Goal: Task Accomplishment & Management: Use online tool/utility

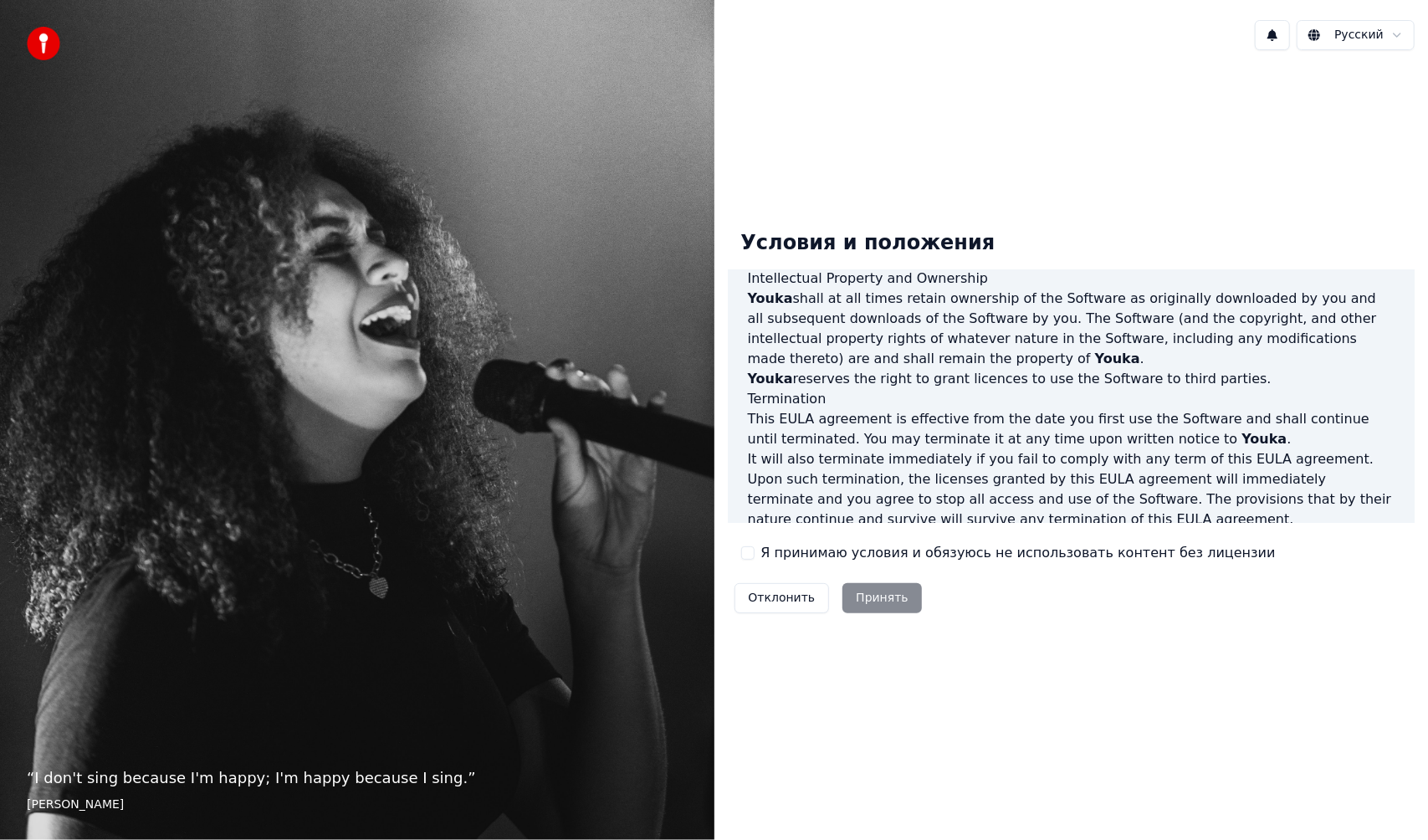
scroll to position [751, 0]
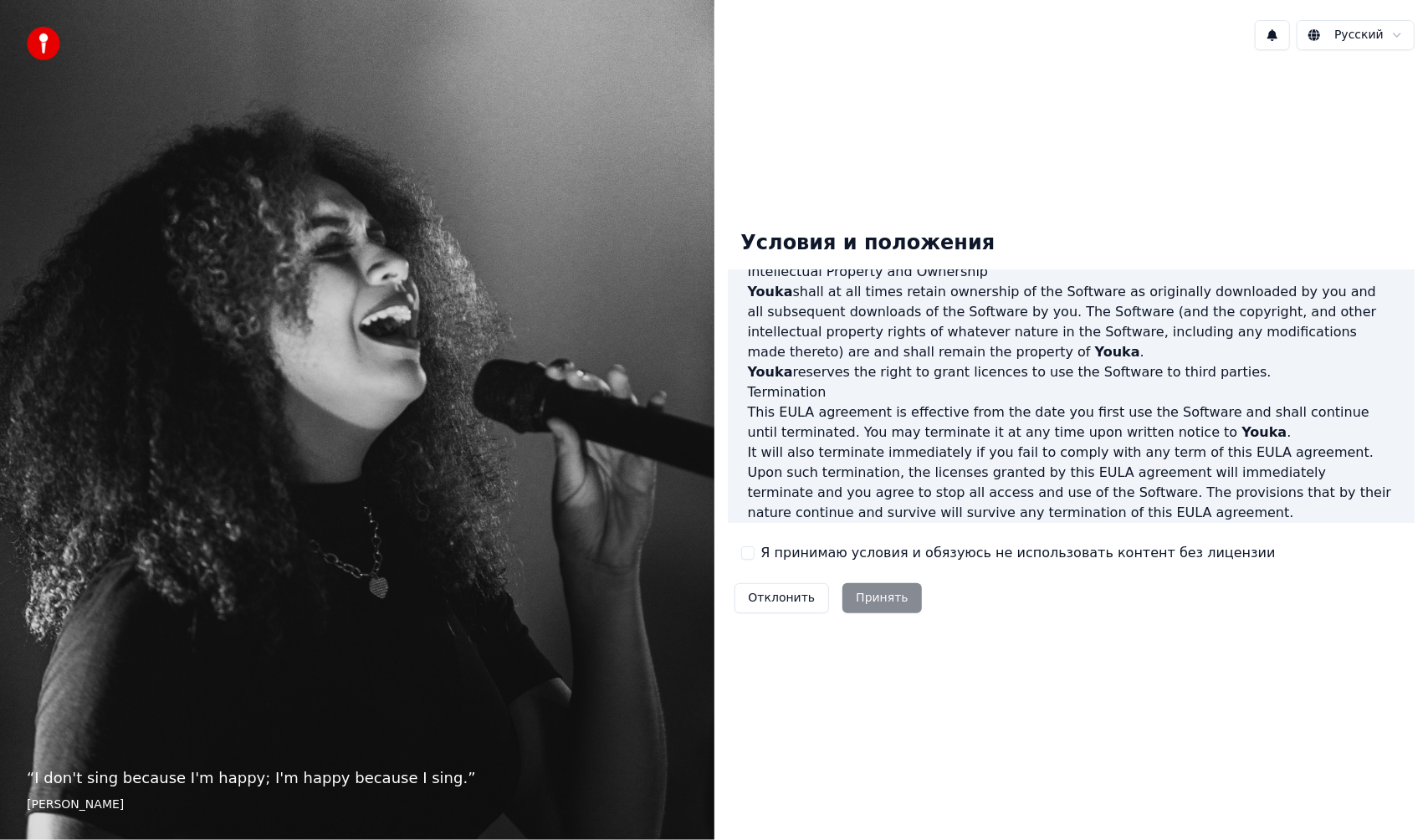
click at [795, 555] on label "Я принимаю условия и обязуюсь не использовать контент без лицензии" at bounding box center [1018, 553] width 514 height 20
click at [755, 555] on button "Я принимаю условия и обязуюсь не использовать контент без лицензии" at bounding box center [748, 553] width 14 height 14
click at [871, 598] on button "Принять" at bounding box center [882, 598] width 80 height 30
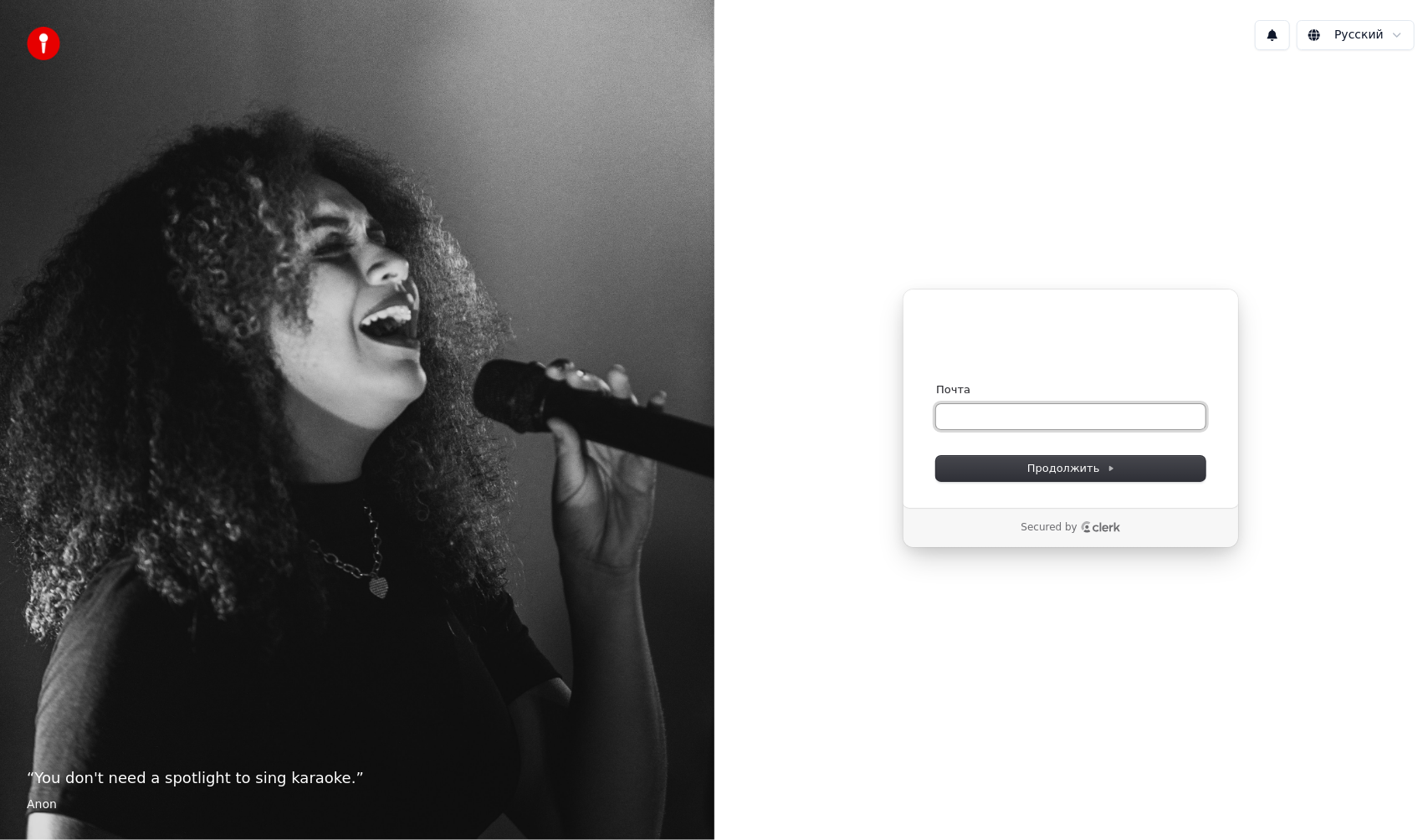
click at [982, 422] on input "Почта" at bounding box center [1070, 416] width 269 height 25
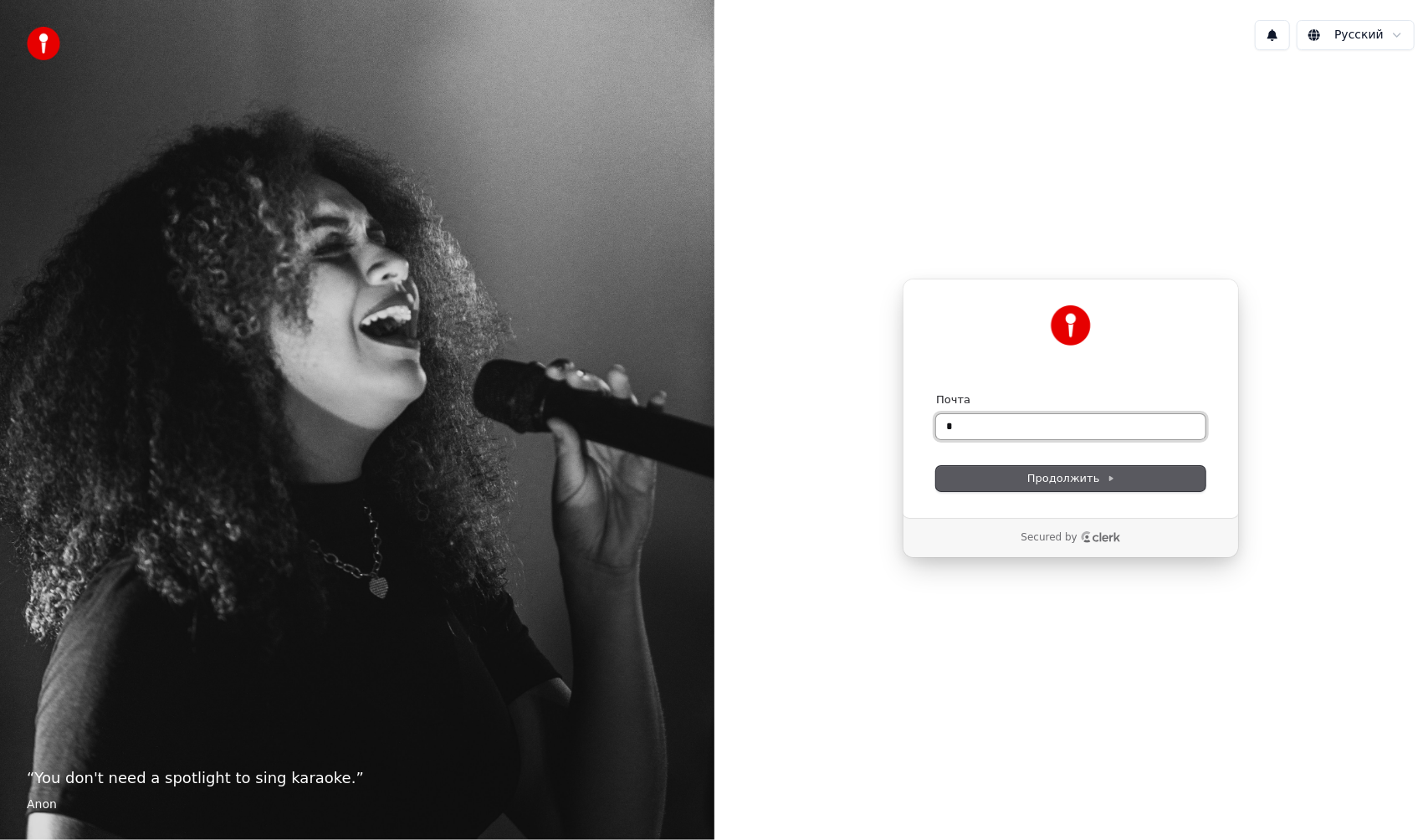
type input "*"
click at [936, 392] on button "submit" at bounding box center [936, 392] width 0 height 0
type input "**********"
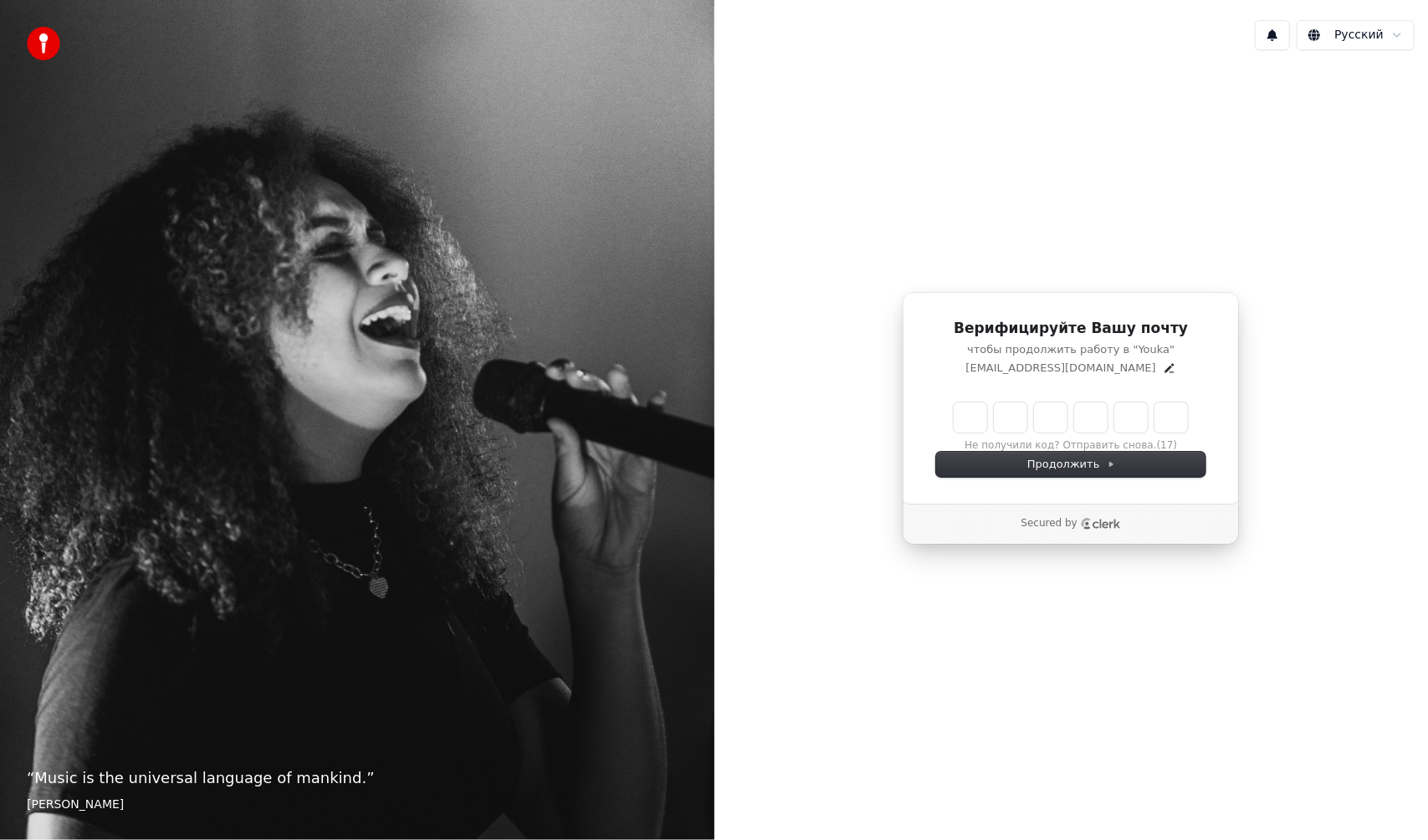
click at [984, 413] on input "Enter verification code" at bounding box center [1071, 417] width 234 height 30
type input "******"
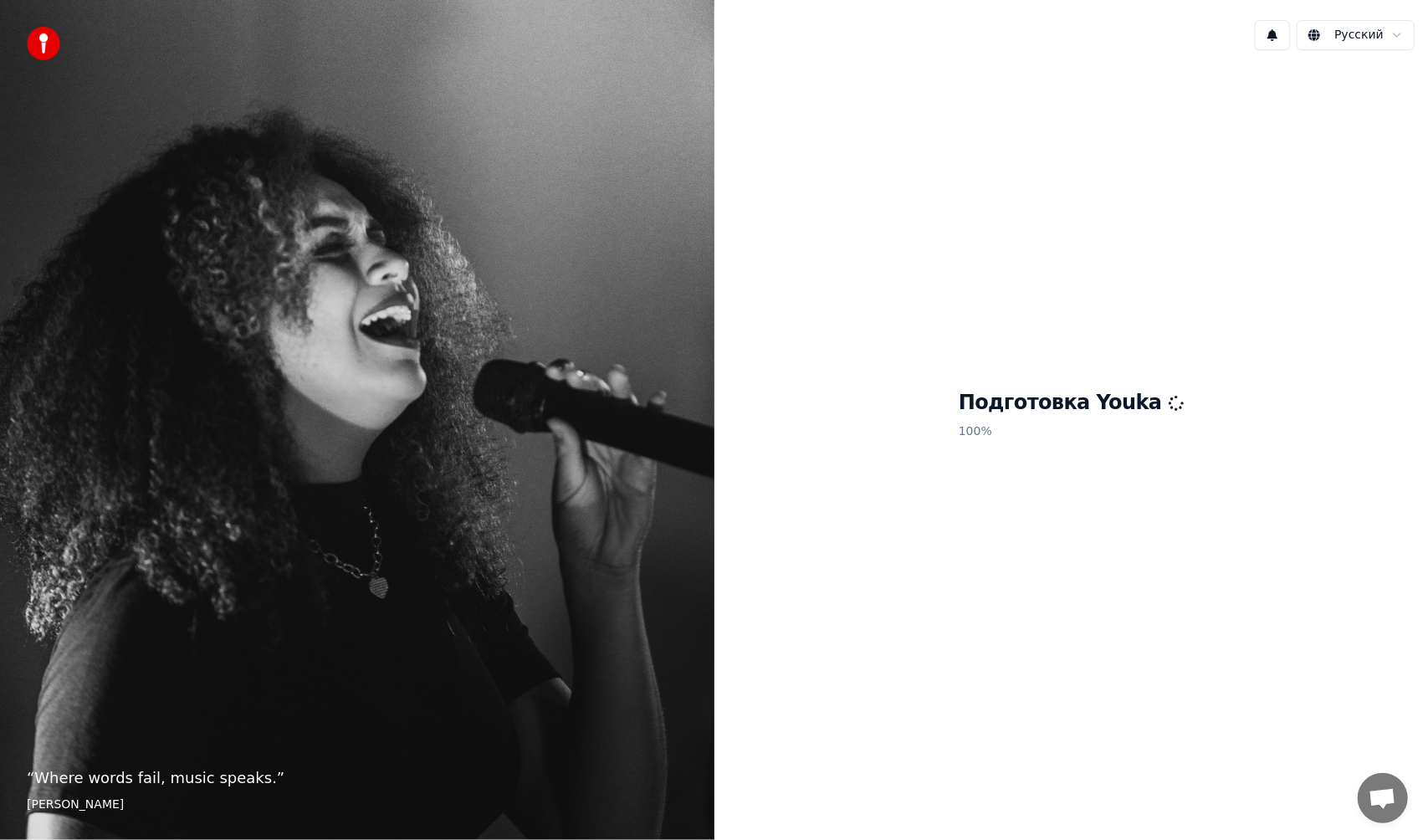
click at [966, 448] on div "Подготовка Youka 100 %" at bounding box center [1072, 418] width 714 height 710
drag, startPoint x: 917, startPoint y: 303, endPoint x: 953, endPoint y: 335, distance: 48.2
click at [926, 307] on div "Подготовка Youka 100 %" at bounding box center [1072, 418] width 714 height 710
click at [979, 383] on div "Подготовка Youka 100 %" at bounding box center [1072, 418] width 714 height 710
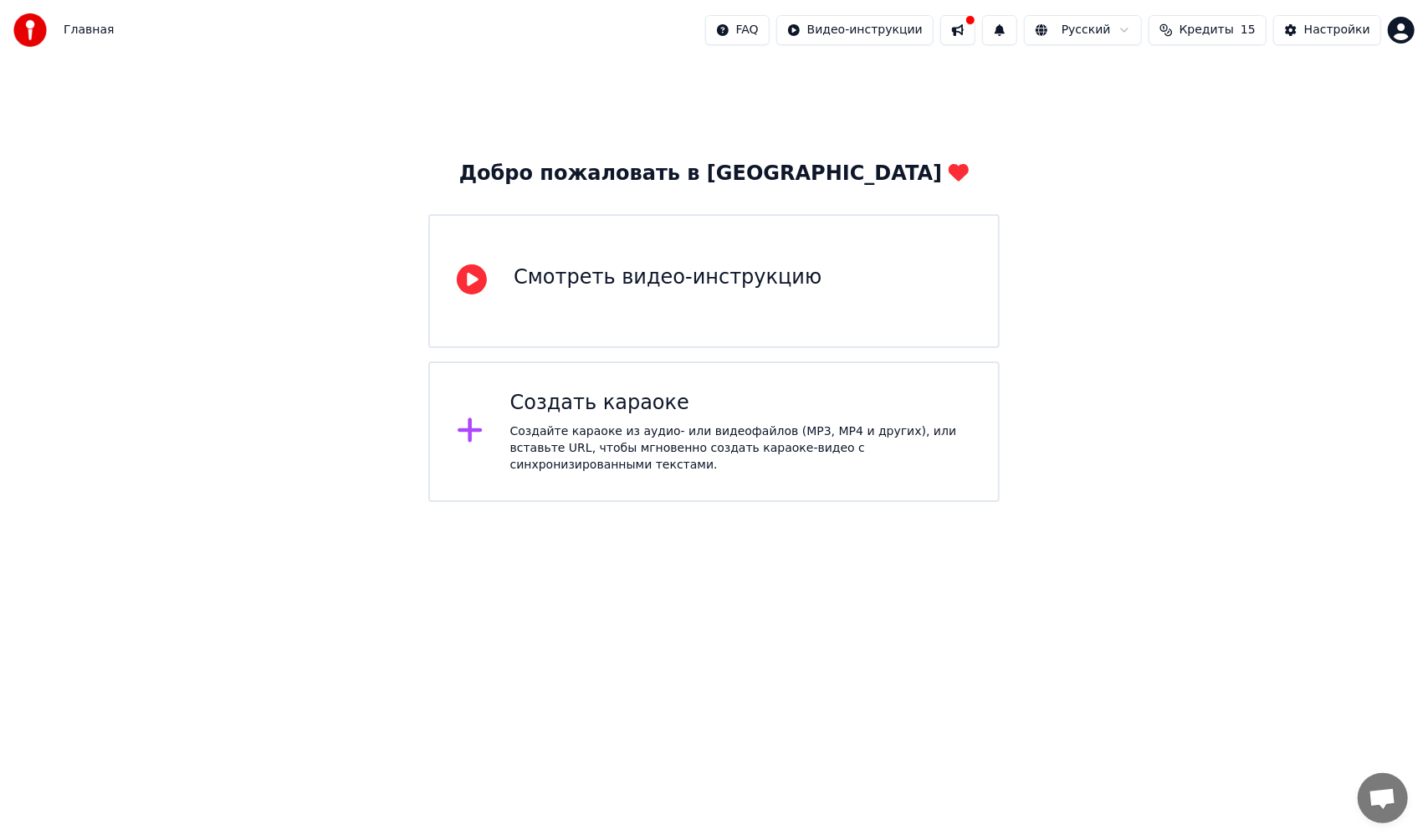
click at [659, 413] on div "Создать караоке" at bounding box center [741, 403] width 461 height 27
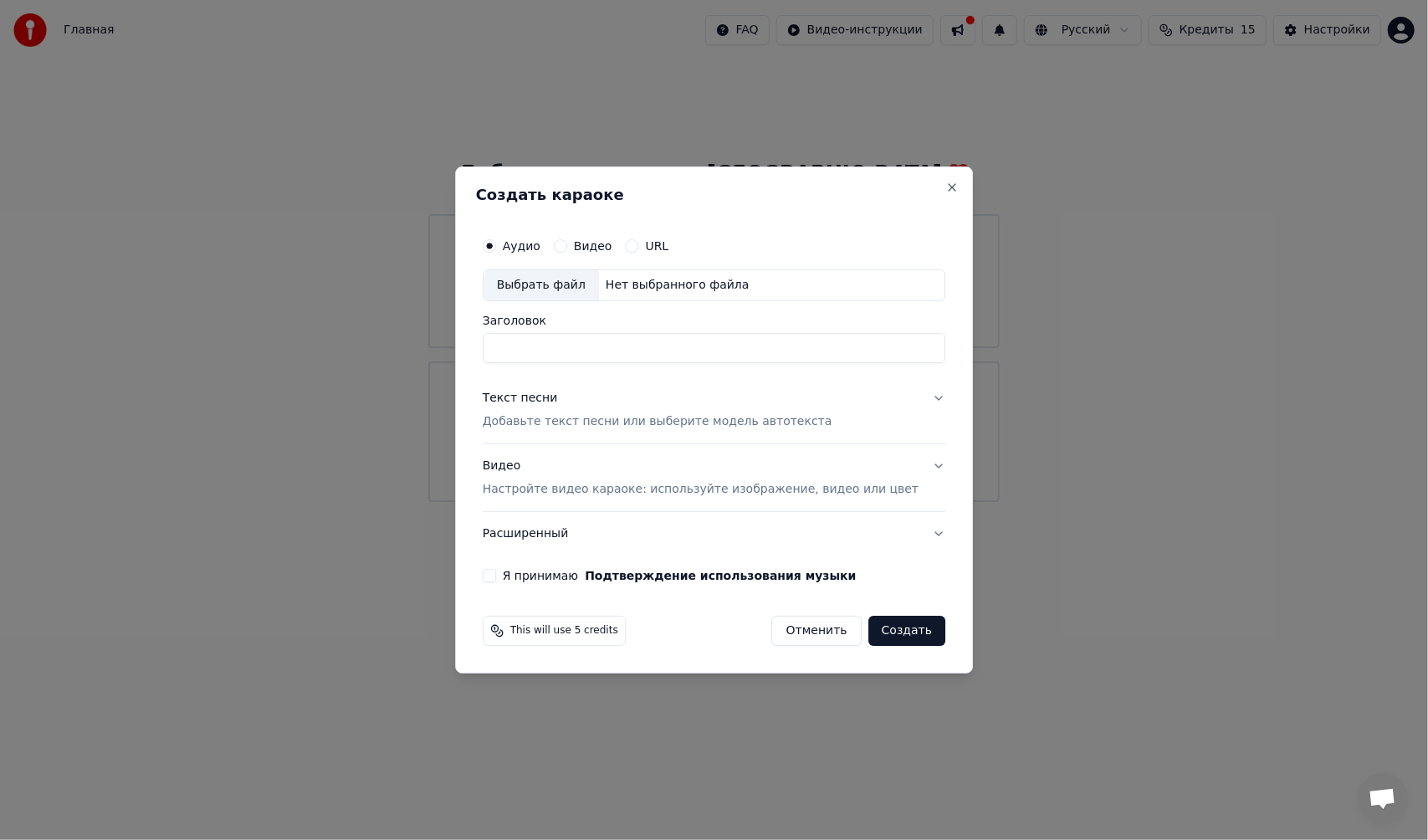
click at [918, 189] on h2 "Создать караоке" at bounding box center [714, 195] width 476 height 15
click at [946, 186] on button "Close" at bounding box center [952, 187] width 14 height 14
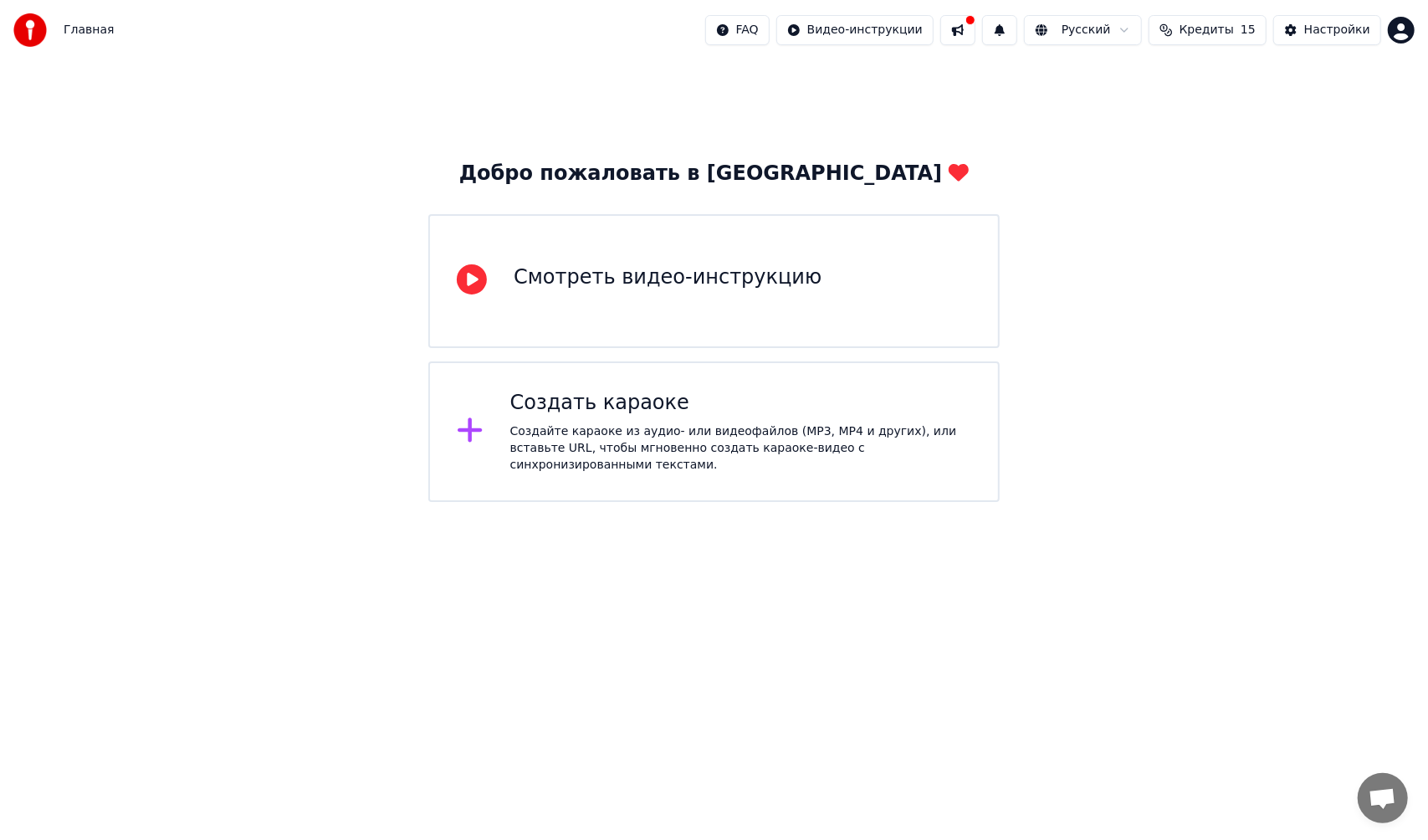
click at [580, 415] on div "Создать караоке" at bounding box center [741, 403] width 461 height 27
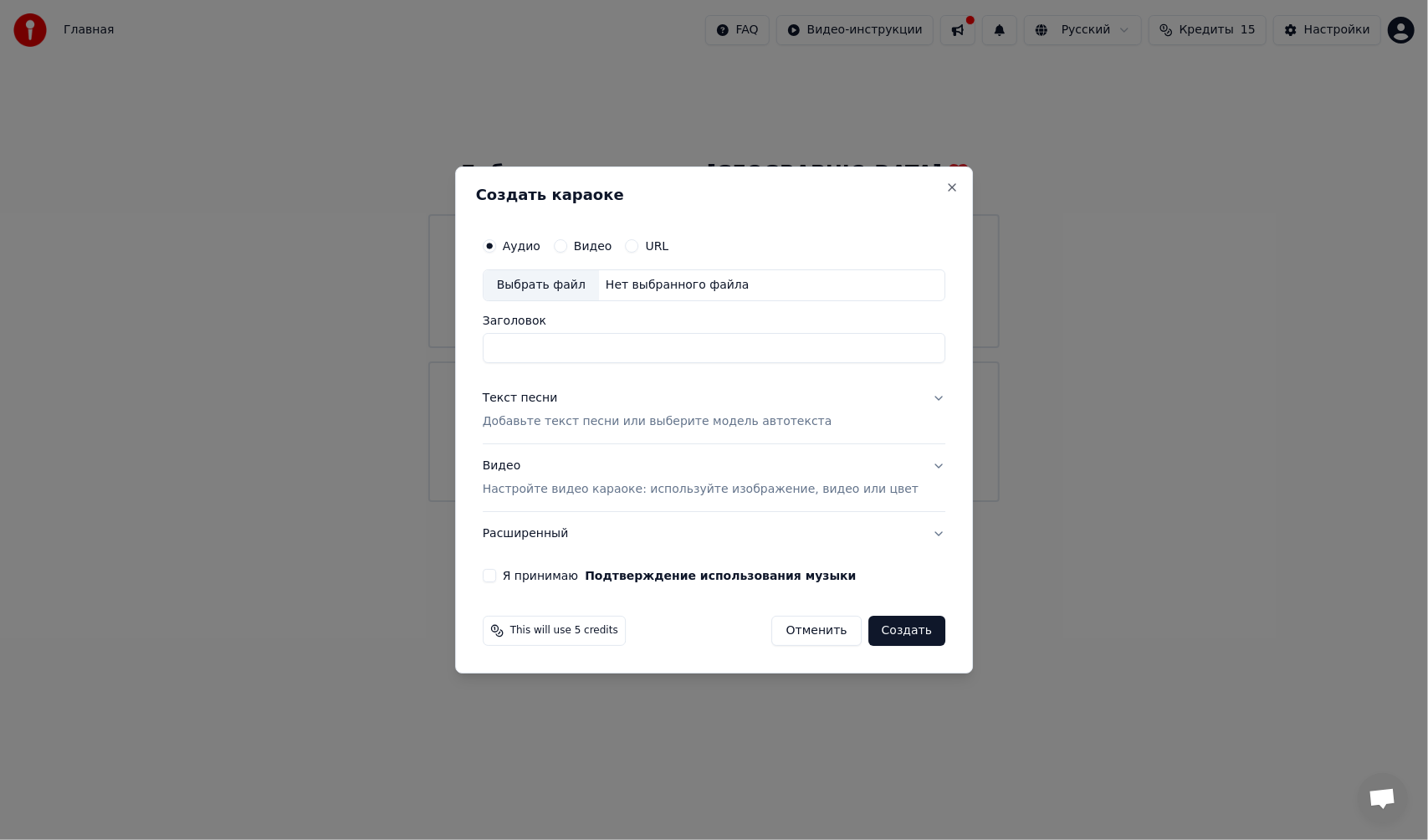
click at [593, 244] on div "Видео" at bounding box center [583, 246] width 59 height 14
click at [568, 247] on button "Видео" at bounding box center [560, 246] width 14 height 14
click at [569, 283] on div "Выбрать файл" at bounding box center [542, 285] width 116 height 30
click at [541, 240] on label "Аудио" at bounding box center [522, 245] width 38 height 12
click at [496, 240] on button "Аудио" at bounding box center [489, 246] width 14 height 14
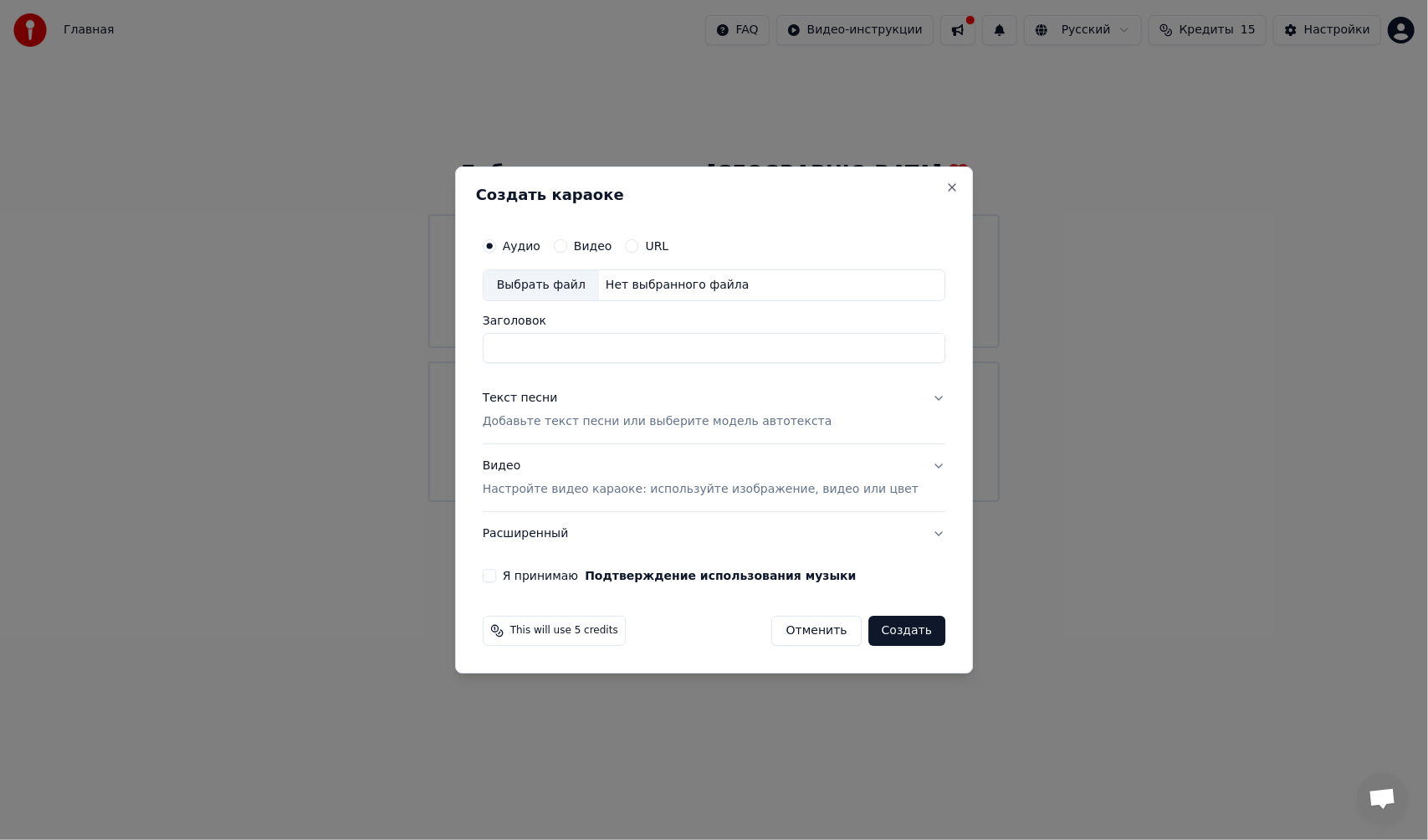
click at [541, 241] on label "Аудио" at bounding box center [522, 245] width 38 height 12
click at [496, 241] on button "Аудио" at bounding box center [489, 246] width 14 height 14
click at [590, 246] on div "Видео" at bounding box center [583, 246] width 59 height 14
click at [568, 251] on button "Видео" at bounding box center [560, 246] width 14 height 14
click at [541, 260] on div "Аудио Видео URL" at bounding box center [714, 246] width 463 height 33
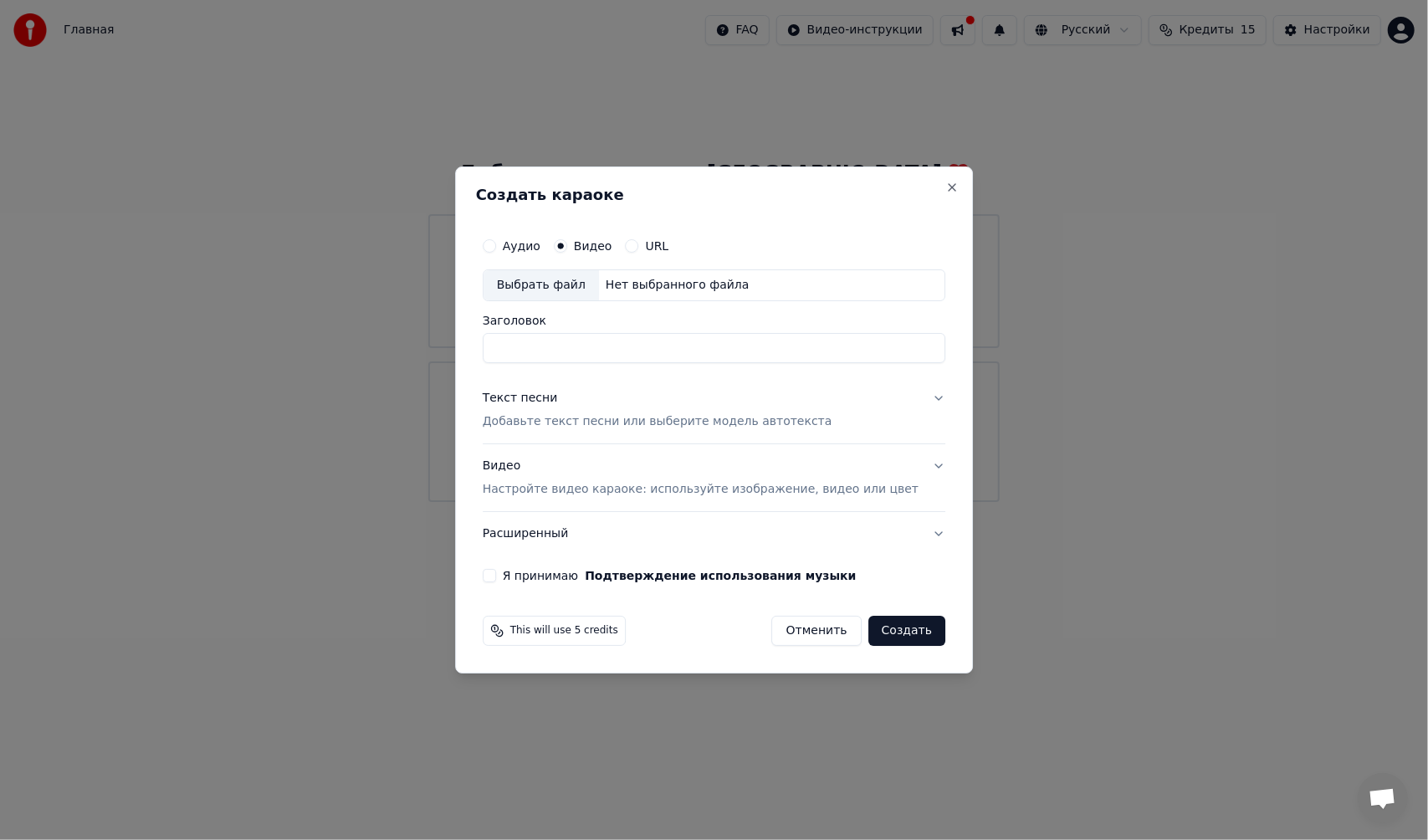
click at [539, 247] on label "Аудио" at bounding box center [522, 245] width 38 height 12
click at [496, 247] on button "Аудио" at bounding box center [489, 246] width 14 height 14
click at [576, 283] on div "Выбрать файл" at bounding box center [542, 285] width 116 height 30
type input "***"
click at [570, 420] on p "Добавьте текст песни или выберите модель автотекста" at bounding box center [658, 421] width 350 height 17
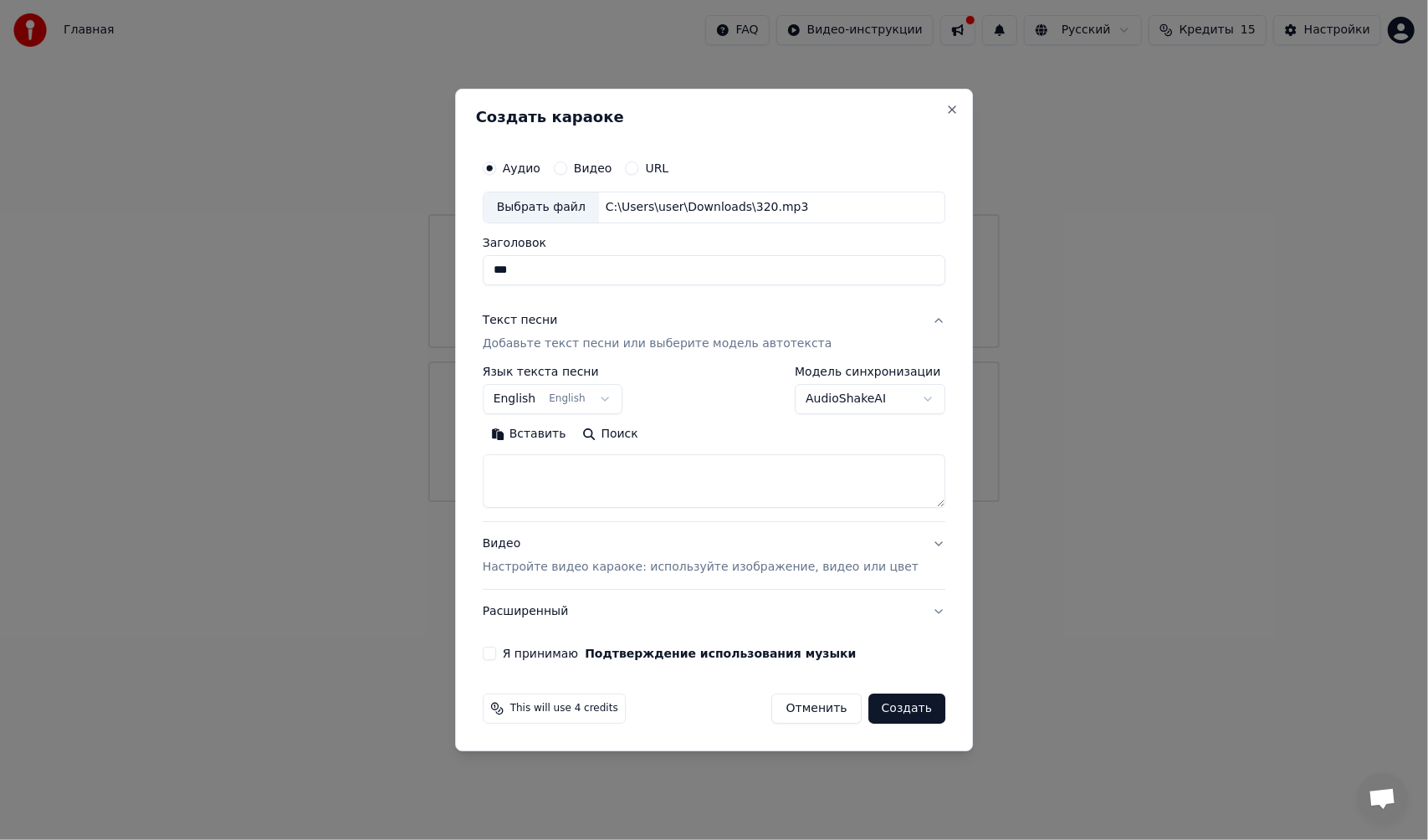
click at [575, 476] on textarea at bounding box center [714, 481] width 463 height 53
paste textarea "**********"
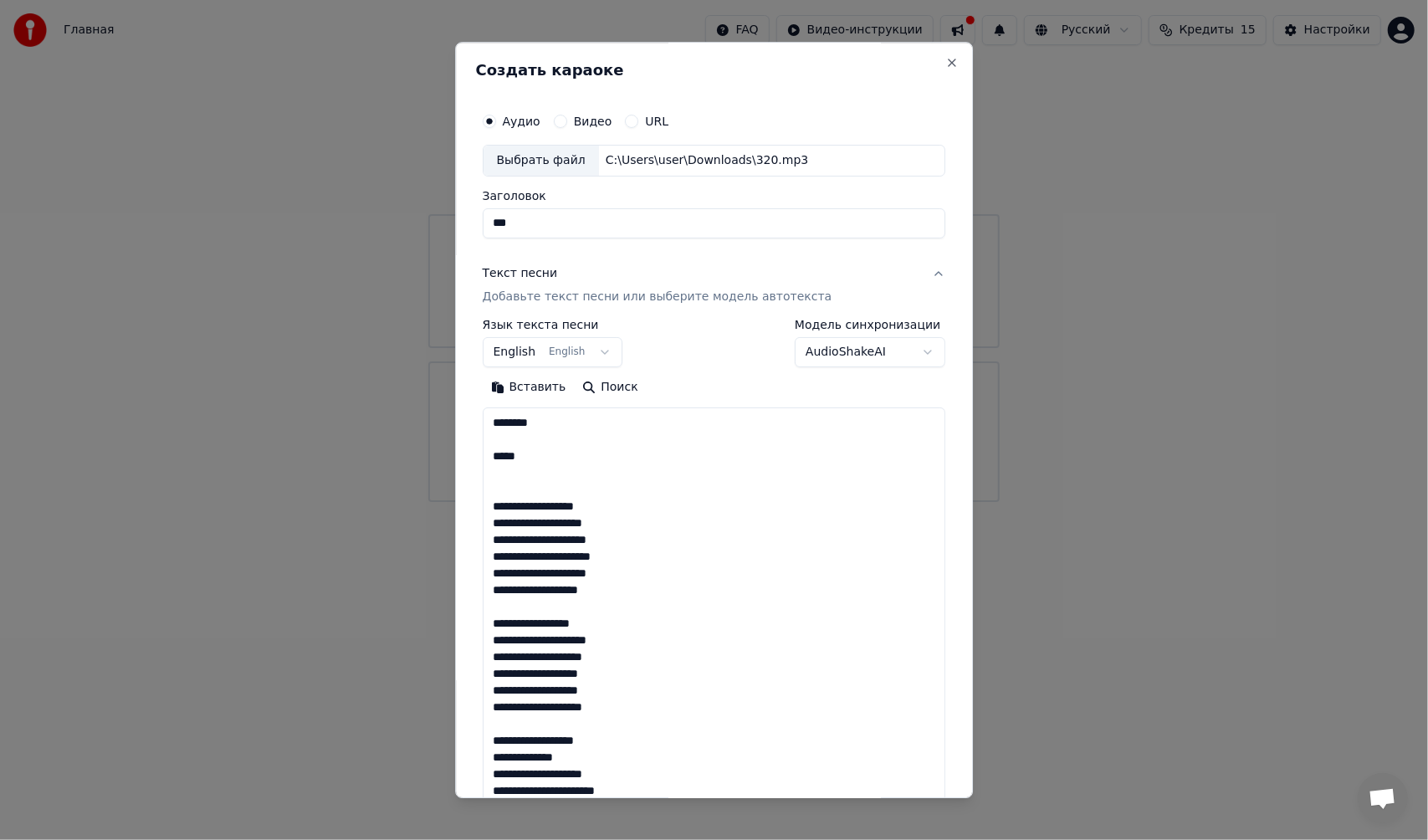
scroll to position [1141, 0]
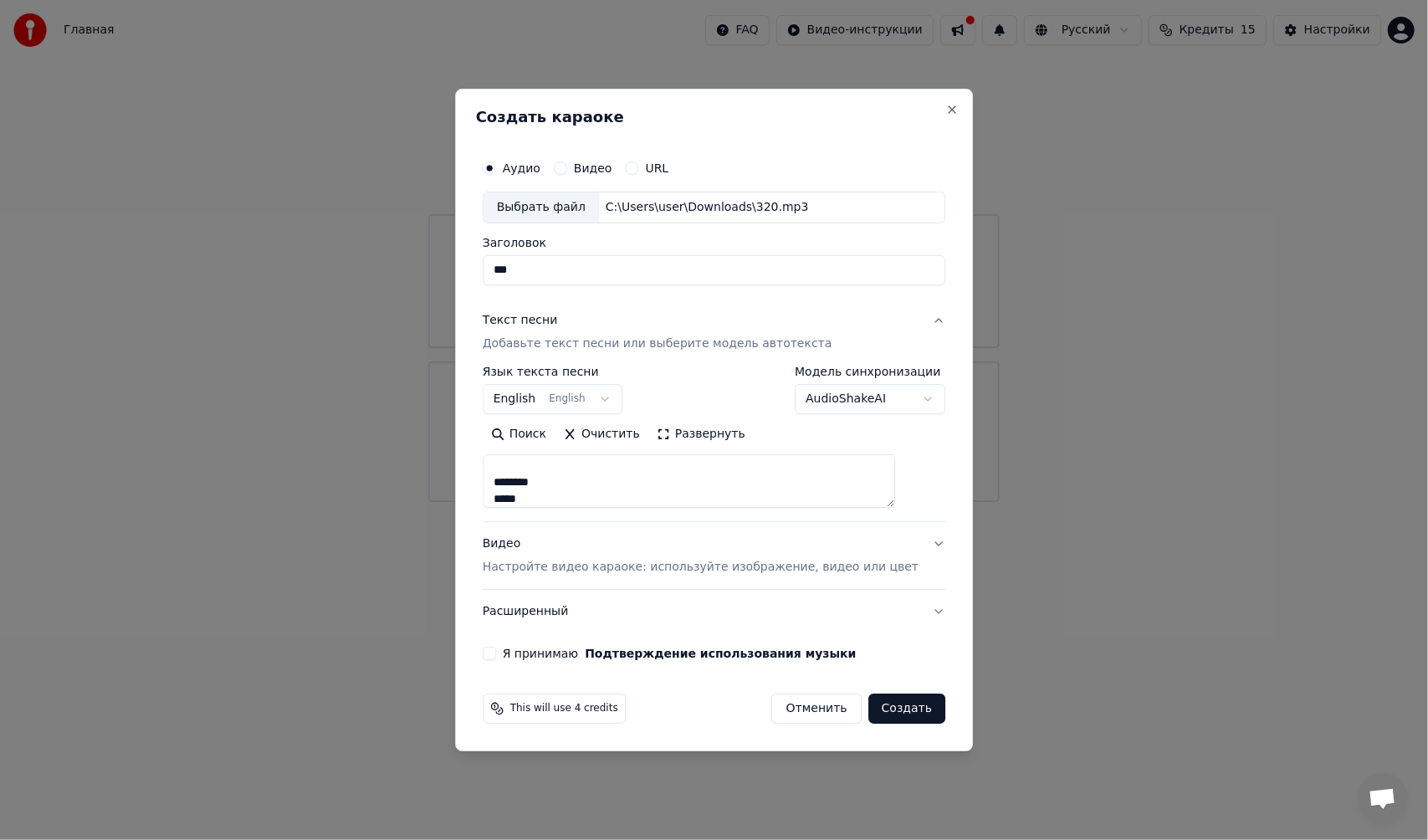
type textarea "**********"
click at [617, 396] on body "**********" at bounding box center [714, 251] width 1428 height 502
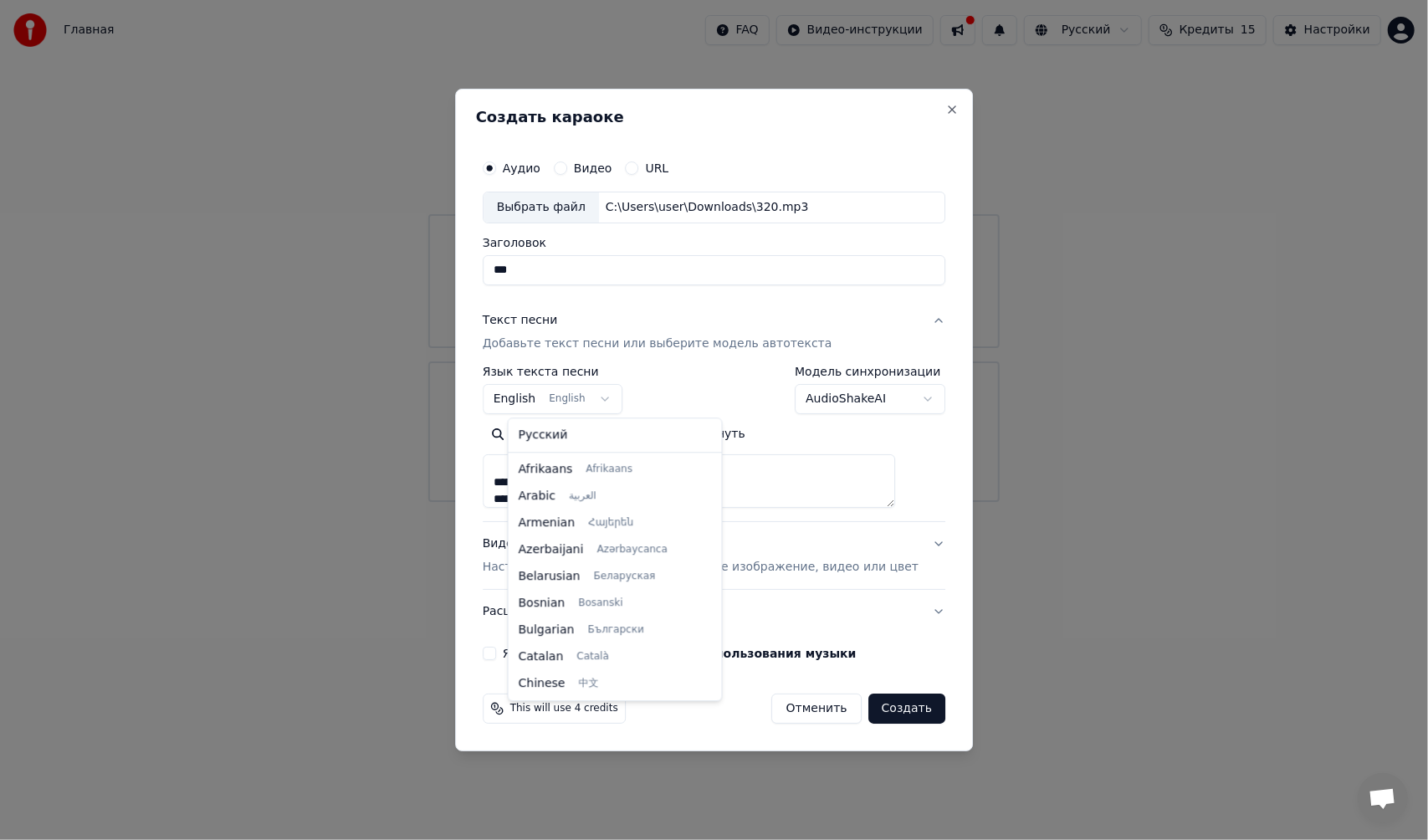
scroll to position [134, 0]
select select "**"
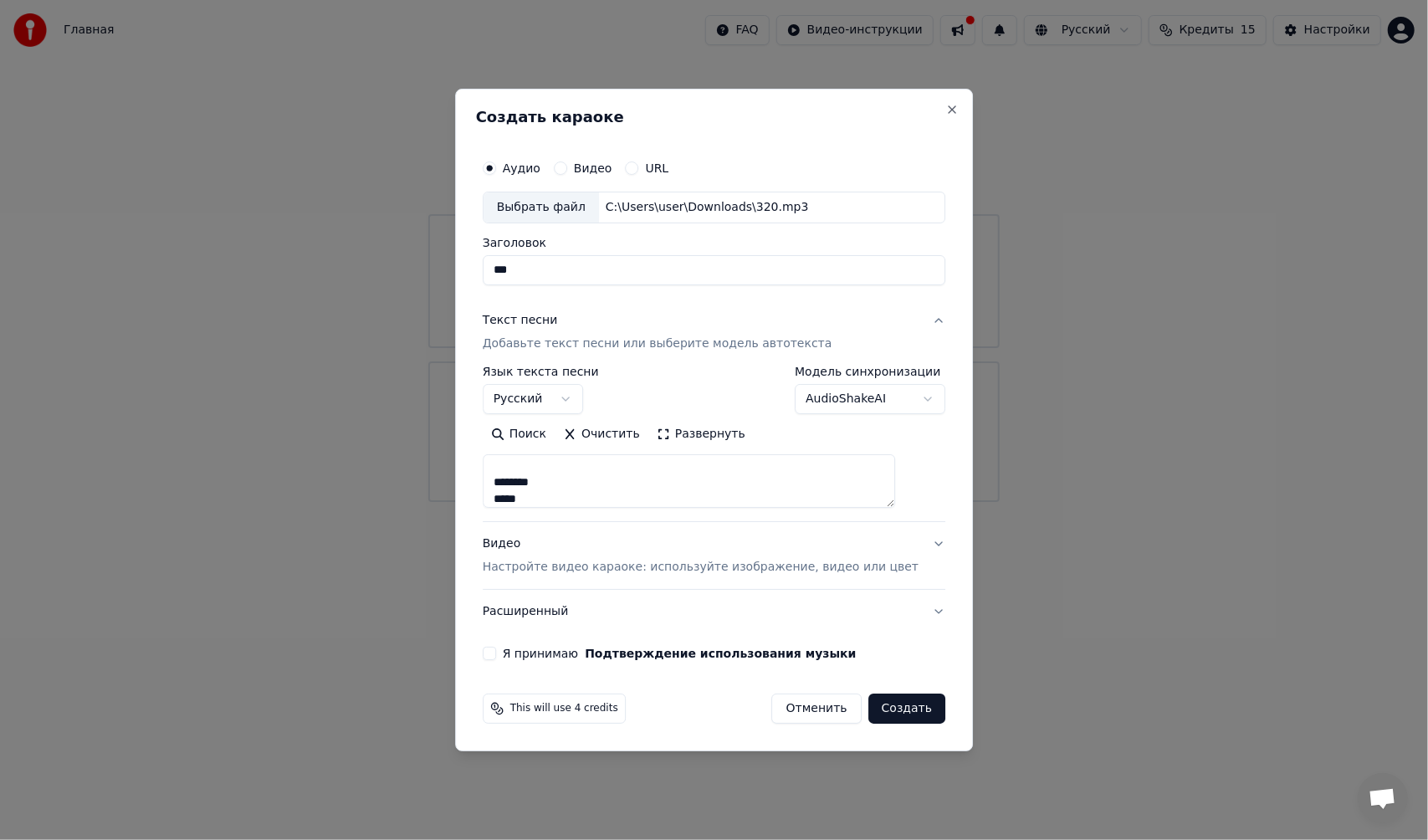
click at [590, 402] on body "**********" at bounding box center [714, 251] width 1428 height 502
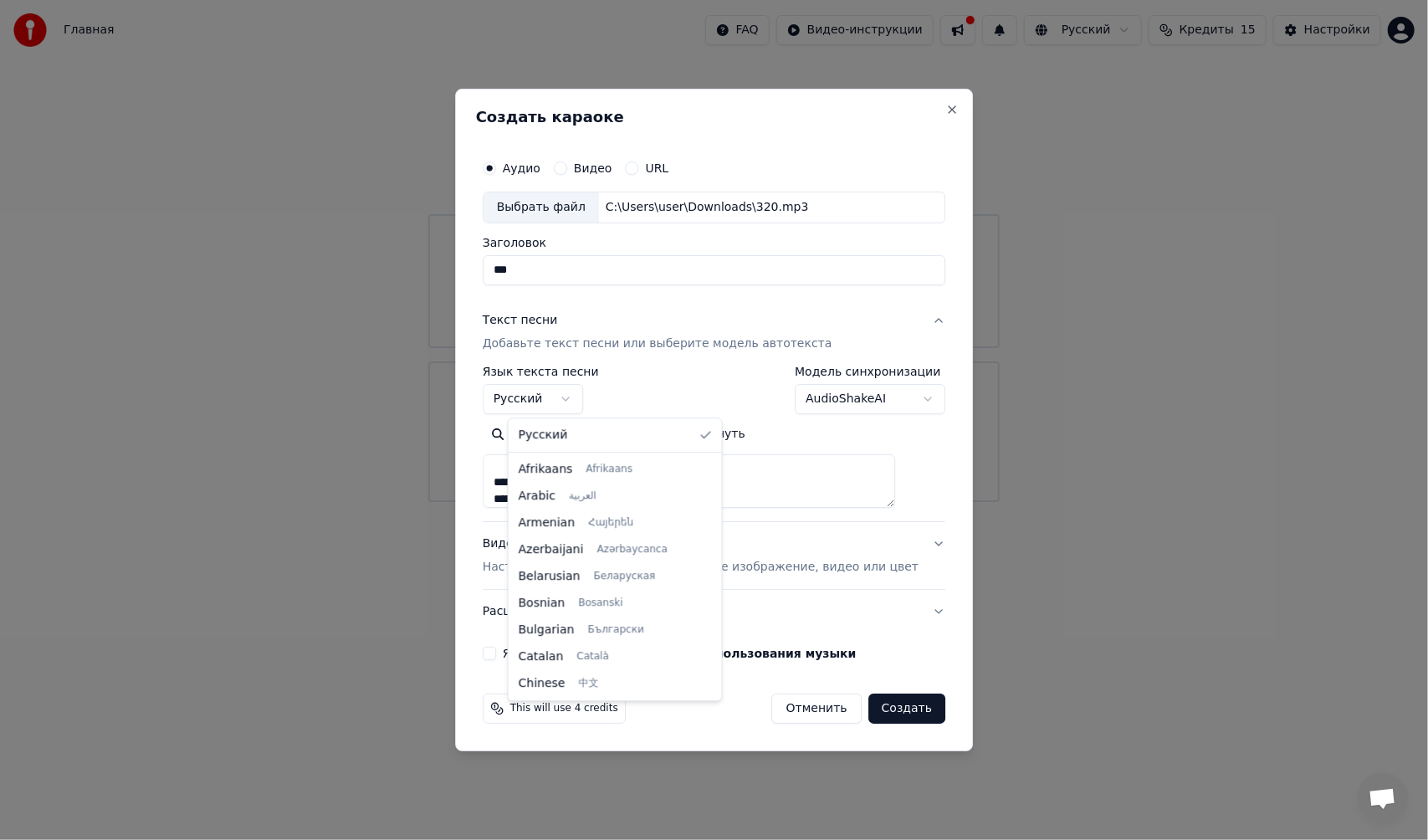
click at [647, 380] on body "**********" at bounding box center [714, 251] width 1428 height 502
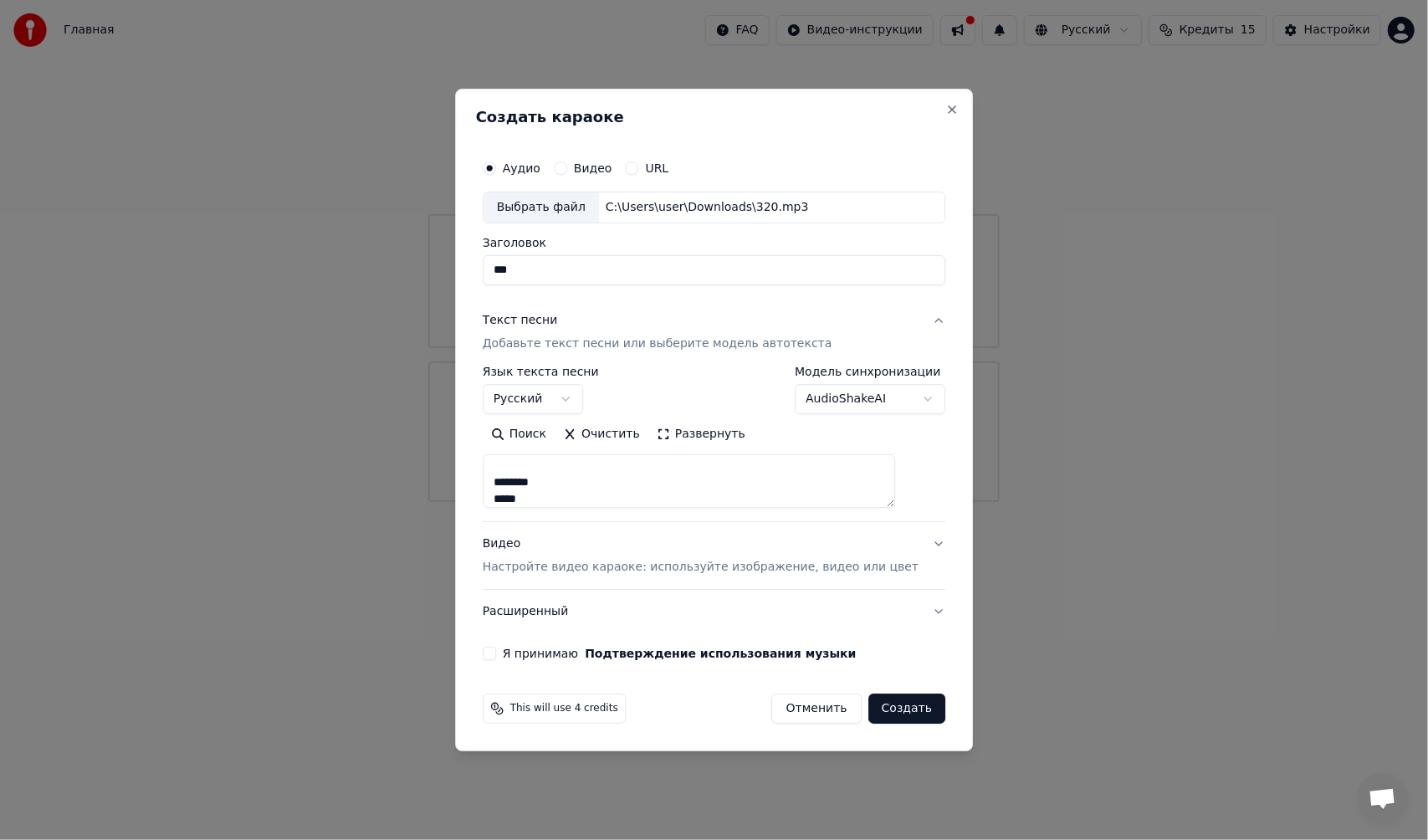
click at [496, 652] on button "Я принимаю Подтверждение использования музыки" at bounding box center [489, 653] width 14 height 14
click at [569, 604] on button "Расширенный" at bounding box center [714, 610] width 463 height 43
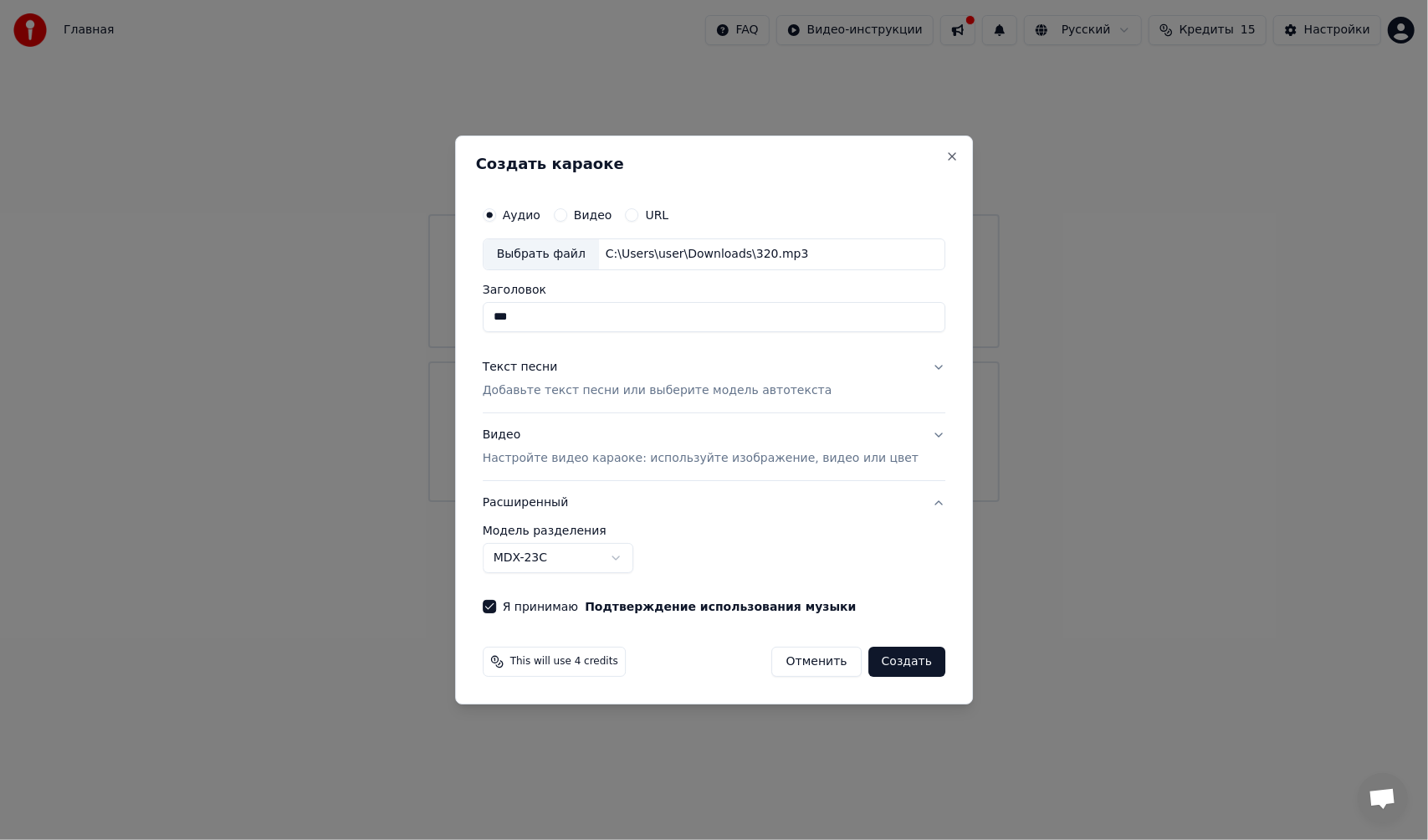
click at [620, 448] on div "Видео Настройте видео караоке: используйте изображение, видео или цвет" at bounding box center [701, 447] width 436 height 40
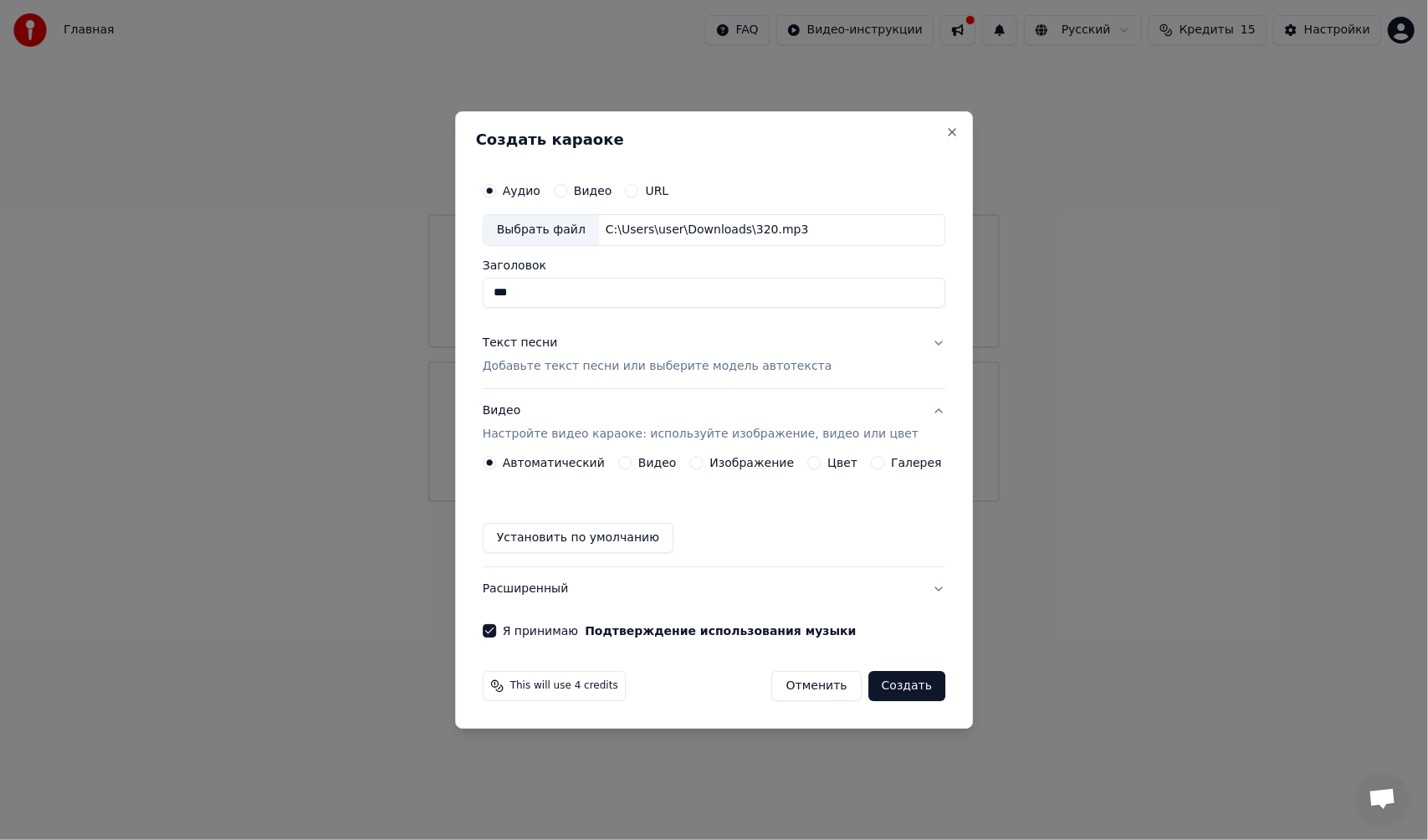
click at [659, 460] on label "Видео" at bounding box center [658, 462] width 39 height 12
click at [632, 460] on button "Видео" at bounding box center [624, 463] width 14 height 14
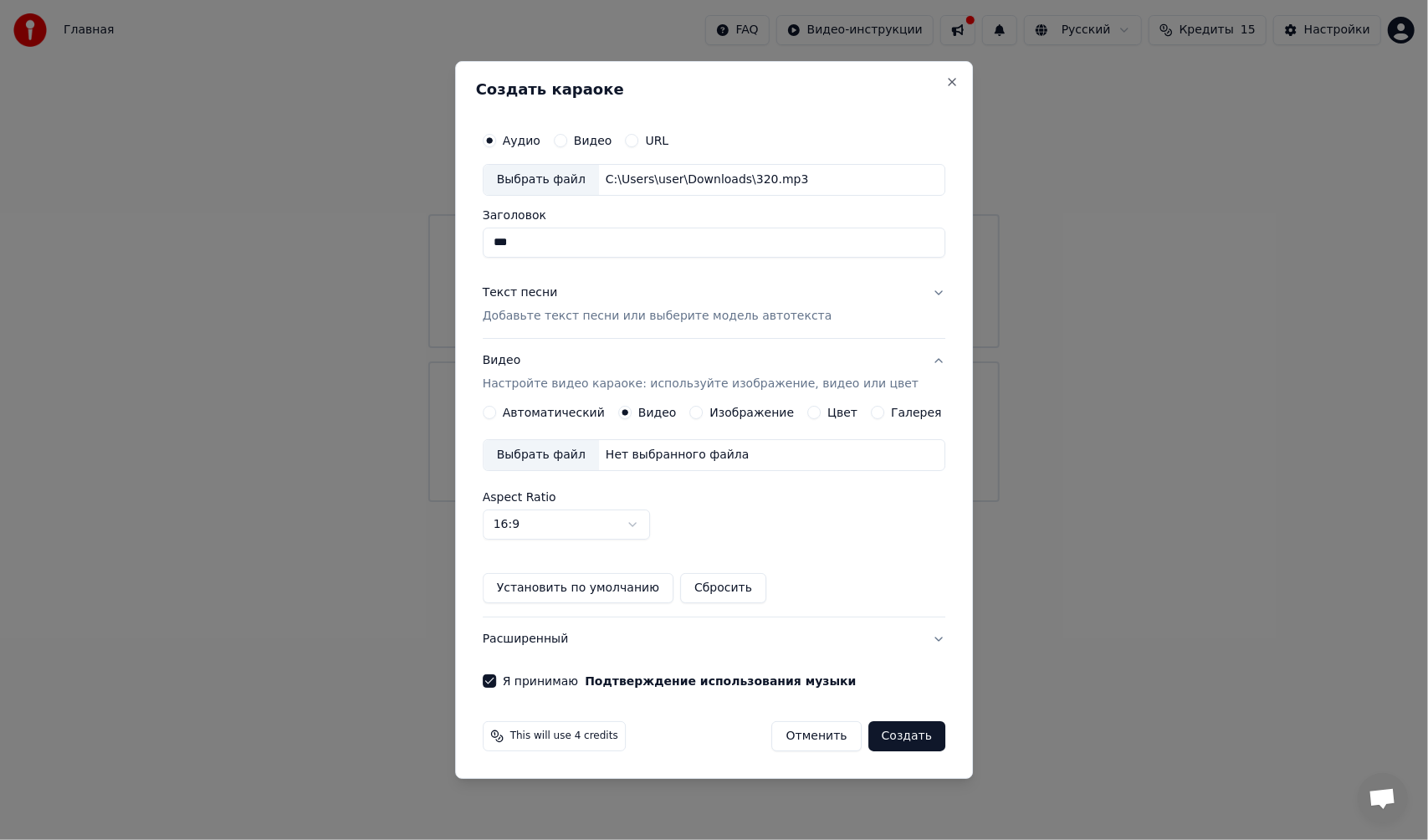
click at [569, 421] on div "Автоматический Видео Изображение Цвет Галерея Выбрать файл Нет выбранного файла…" at bounding box center [714, 504] width 463 height 197
click at [579, 413] on label "Автоматический" at bounding box center [554, 412] width 102 height 12
click at [496, 413] on button "Автоматический" at bounding box center [489, 412] width 14 height 14
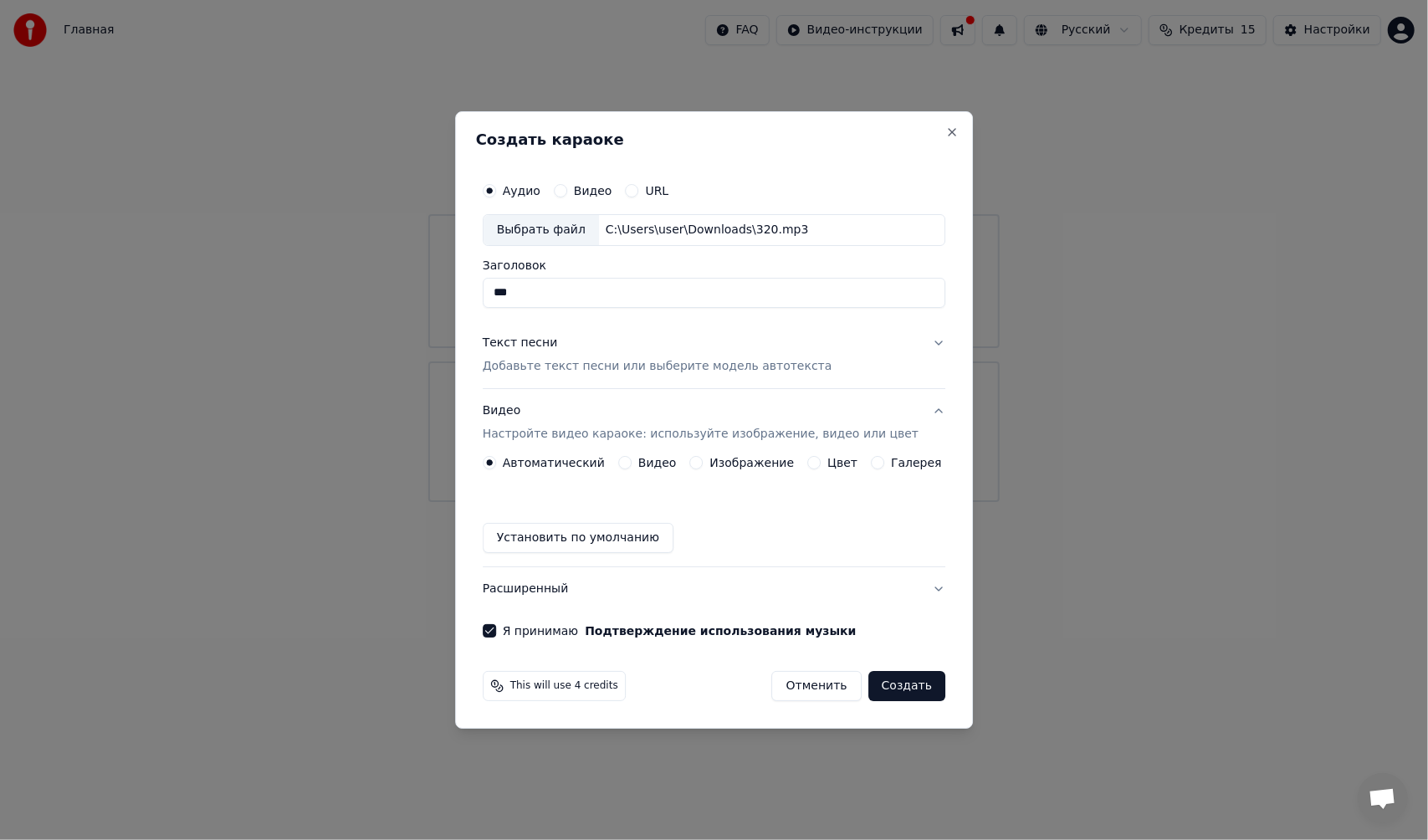
click at [740, 461] on label "Изображение" at bounding box center [752, 462] width 84 height 12
click at [703, 461] on button "Изображение" at bounding box center [697, 463] width 14 height 14
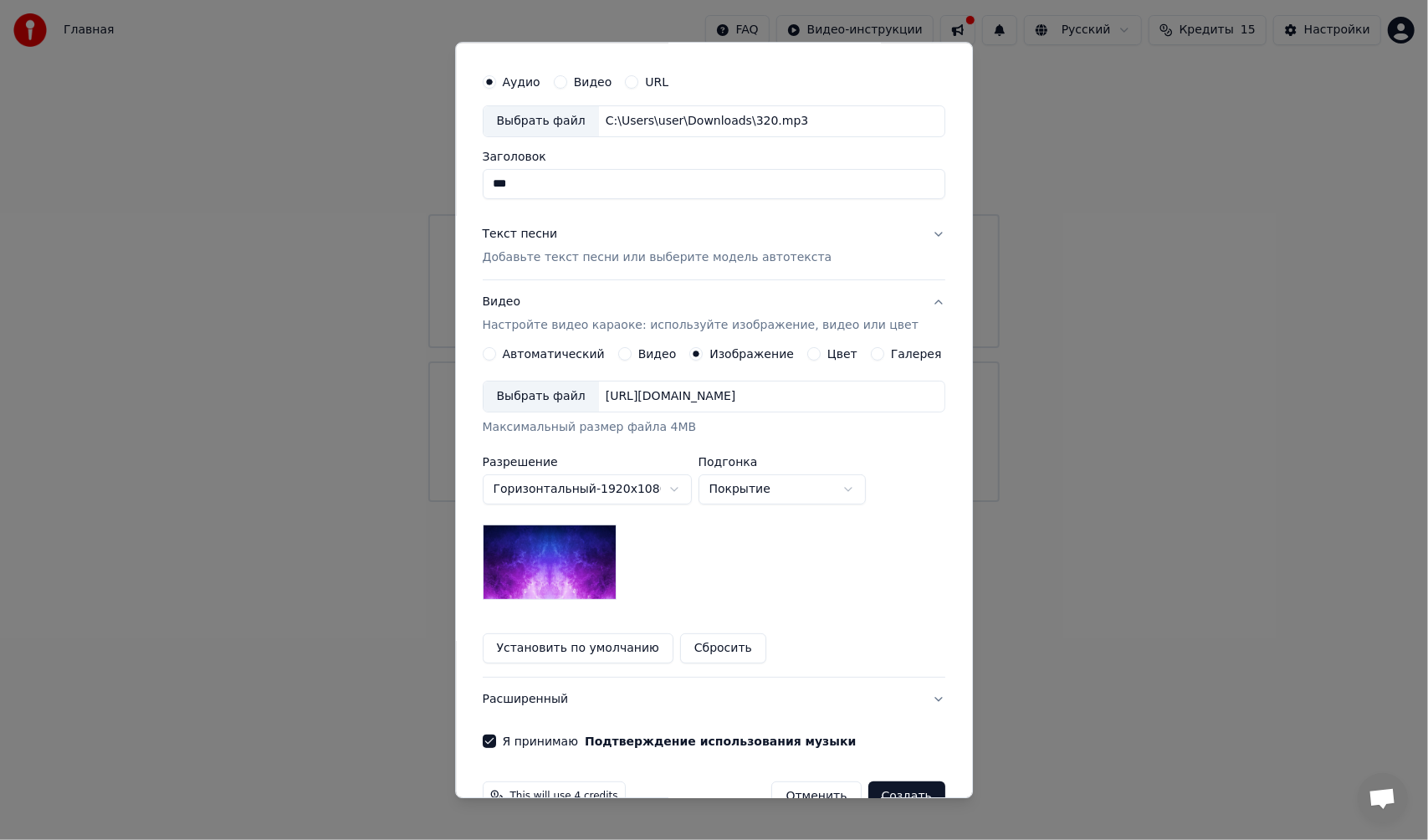
scroll to position [79, 0]
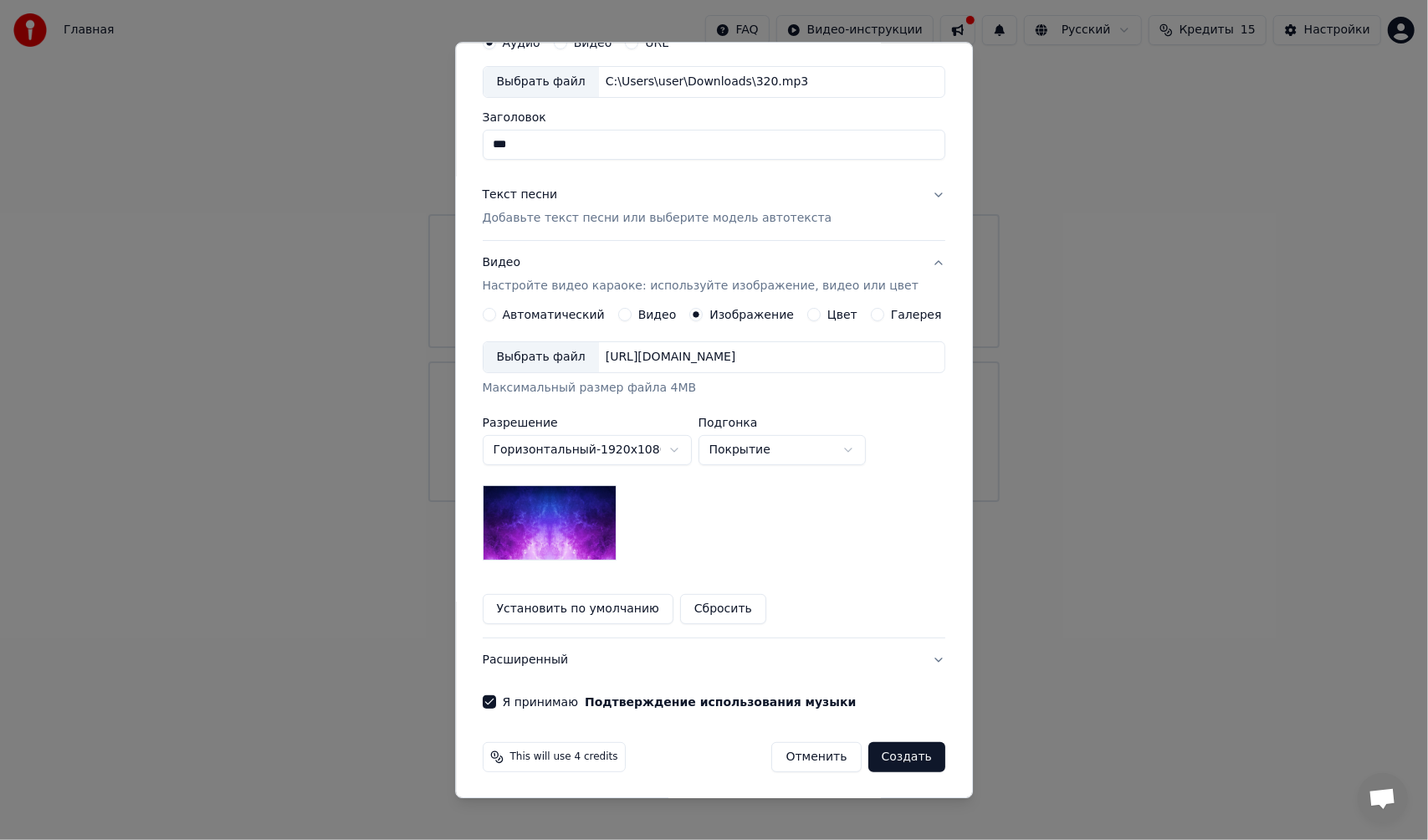
click at [882, 757] on button "Создать" at bounding box center [907, 756] width 77 height 30
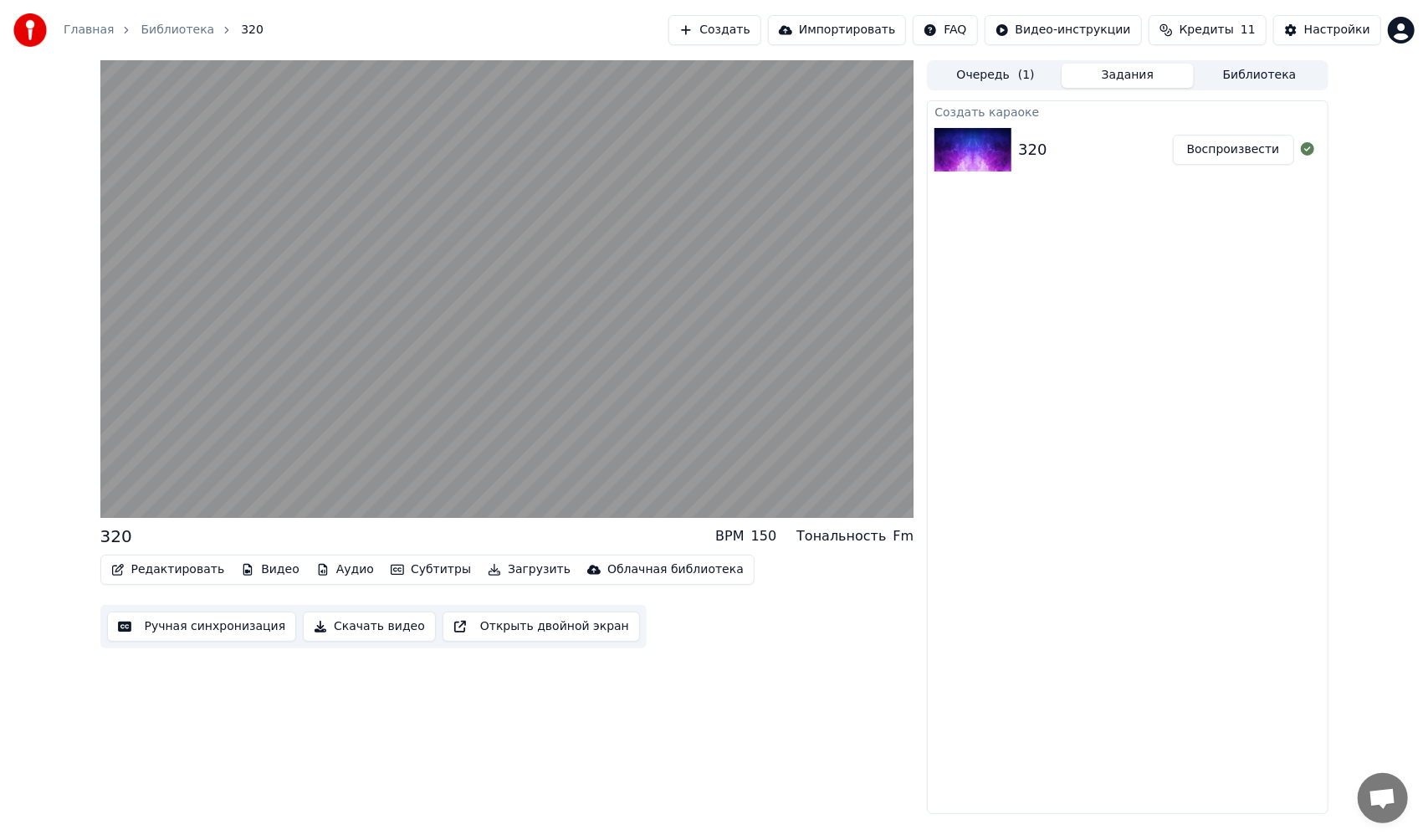
click at [850, 715] on div "320 BPM 150 Тональность Fm Редактировать Видео Аудио Субтитры Загрузить Облачна…" at bounding box center [507, 437] width 814 height 754
click at [910, 745] on div "320 BPM 150 Тональность Fm Редактировать Видео Аудио Субтитры Загрузить Облачна…" at bounding box center [507, 437] width 814 height 754
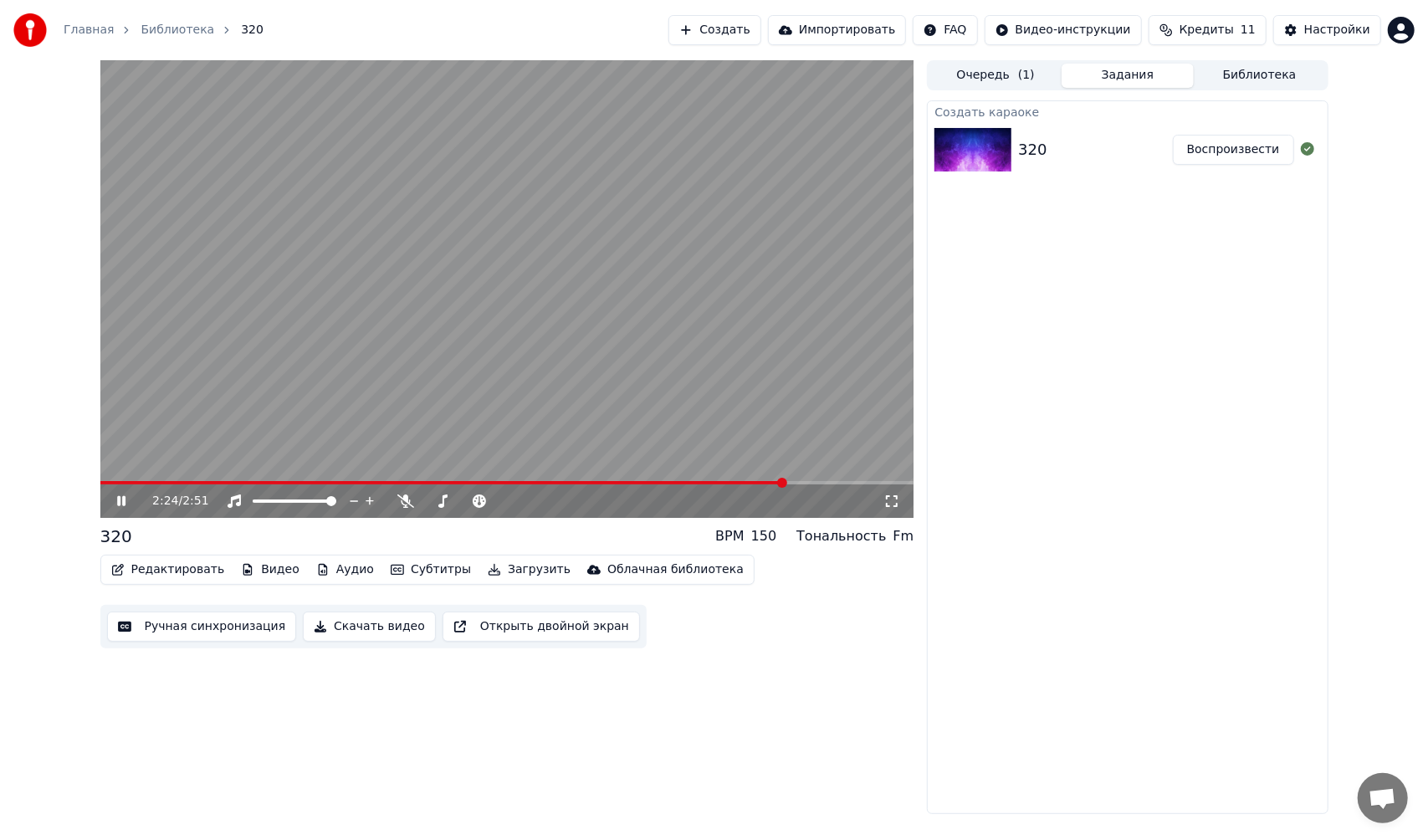
click at [700, 398] on video at bounding box center [507, 289] width 814 height 457
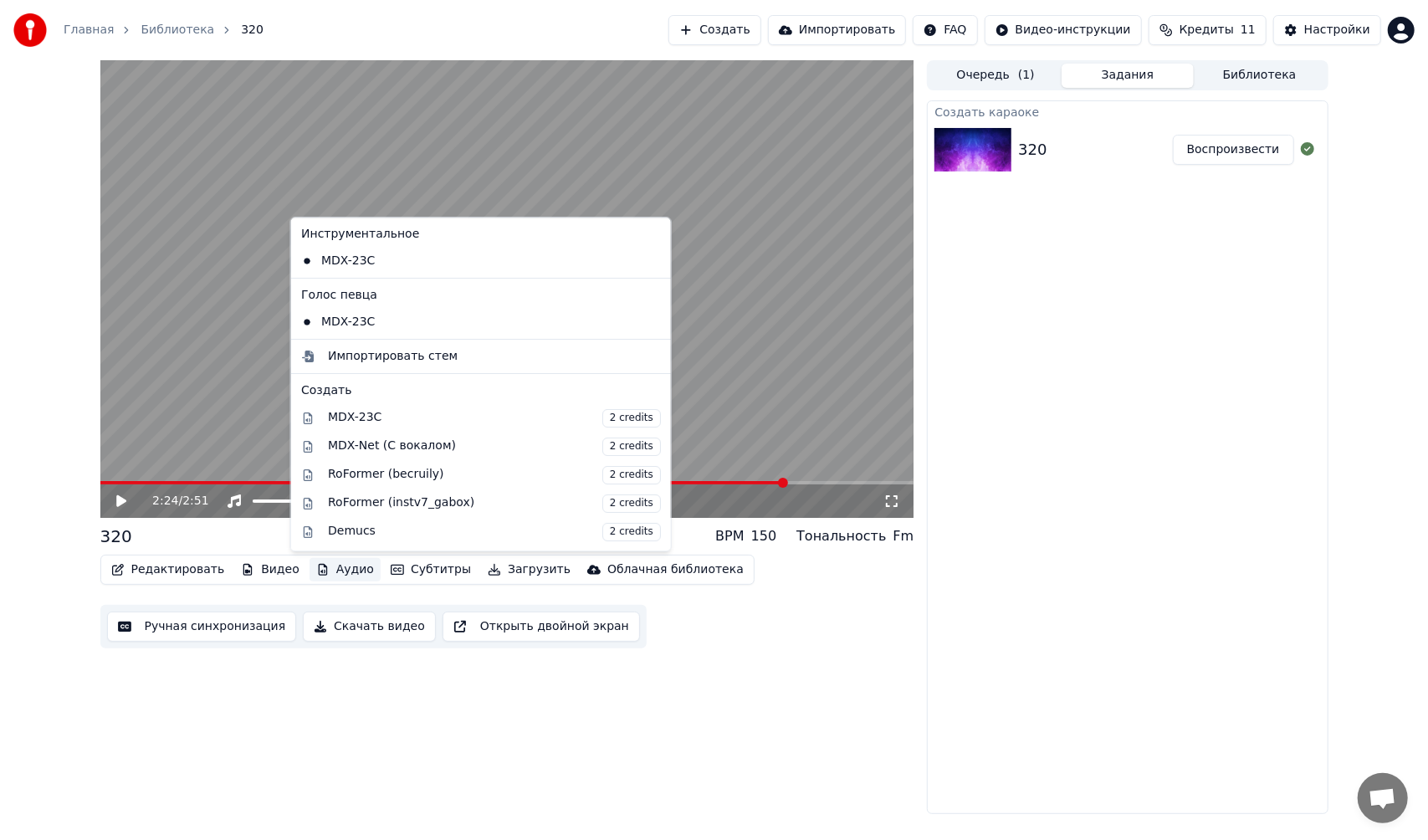
click at [327, 570] on button "Аудио" at bounding box center [344, 570] width 71 height 24
click at [433, 446] on div "MDX-Net (С вокалом) 2 credits" at bounding box center [494, 446] width 333 height 18
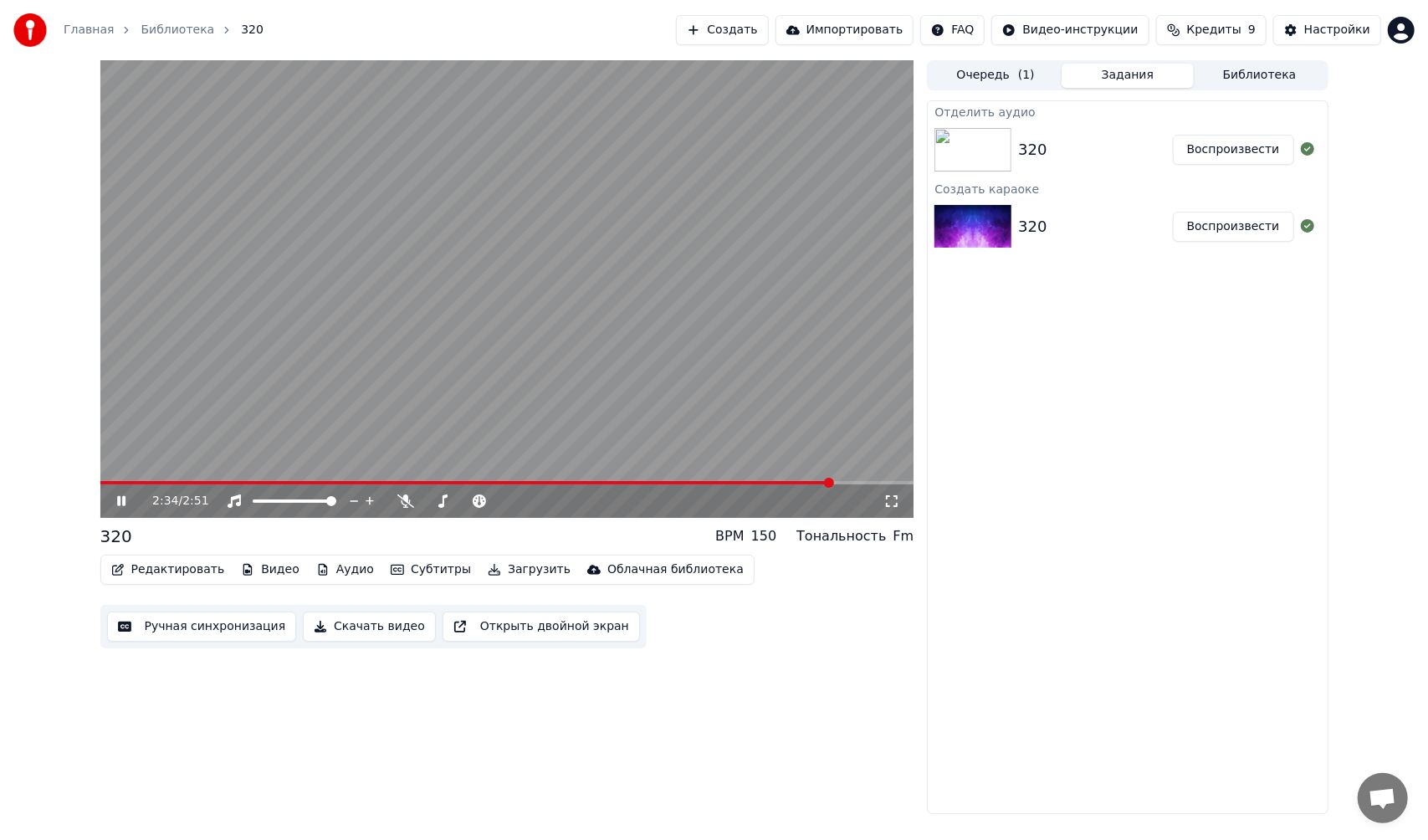
click at [124, 482] on span at bounding box center [467, 483] width 733 height 4
click at [577, 303] on video at bounding box center [507, 289] width 814 height 457
click at [1292, 114] on div "Отделить аудио" at bounding box center [1127, 111] width 399 height 20
click at [1273, 77] on button "Библиотека" at bounding box center [1260, 75] width 132 height 24
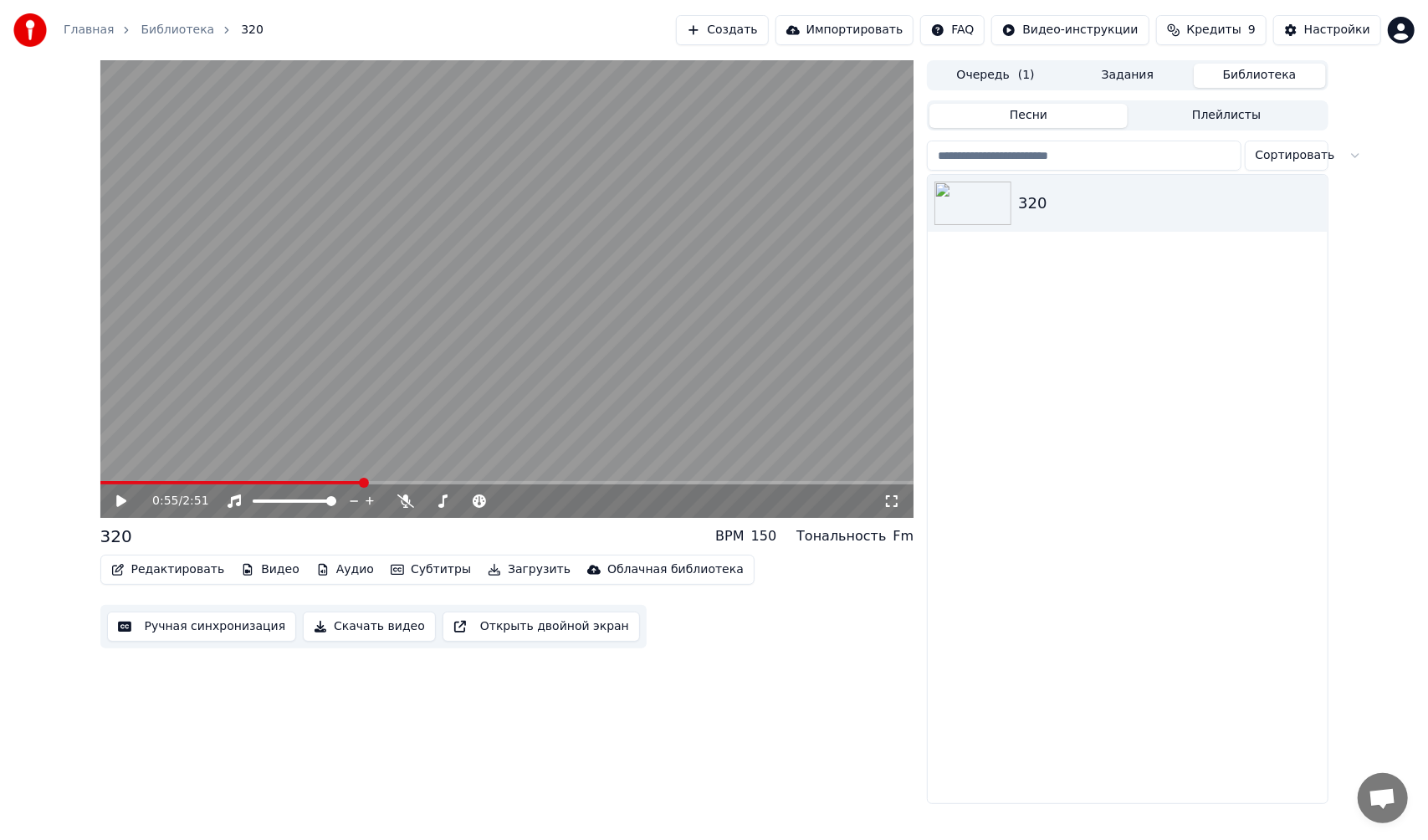
click at [1021, 73] on span "( 1 )" at bounding box center [1027, 75] width 17 height 17
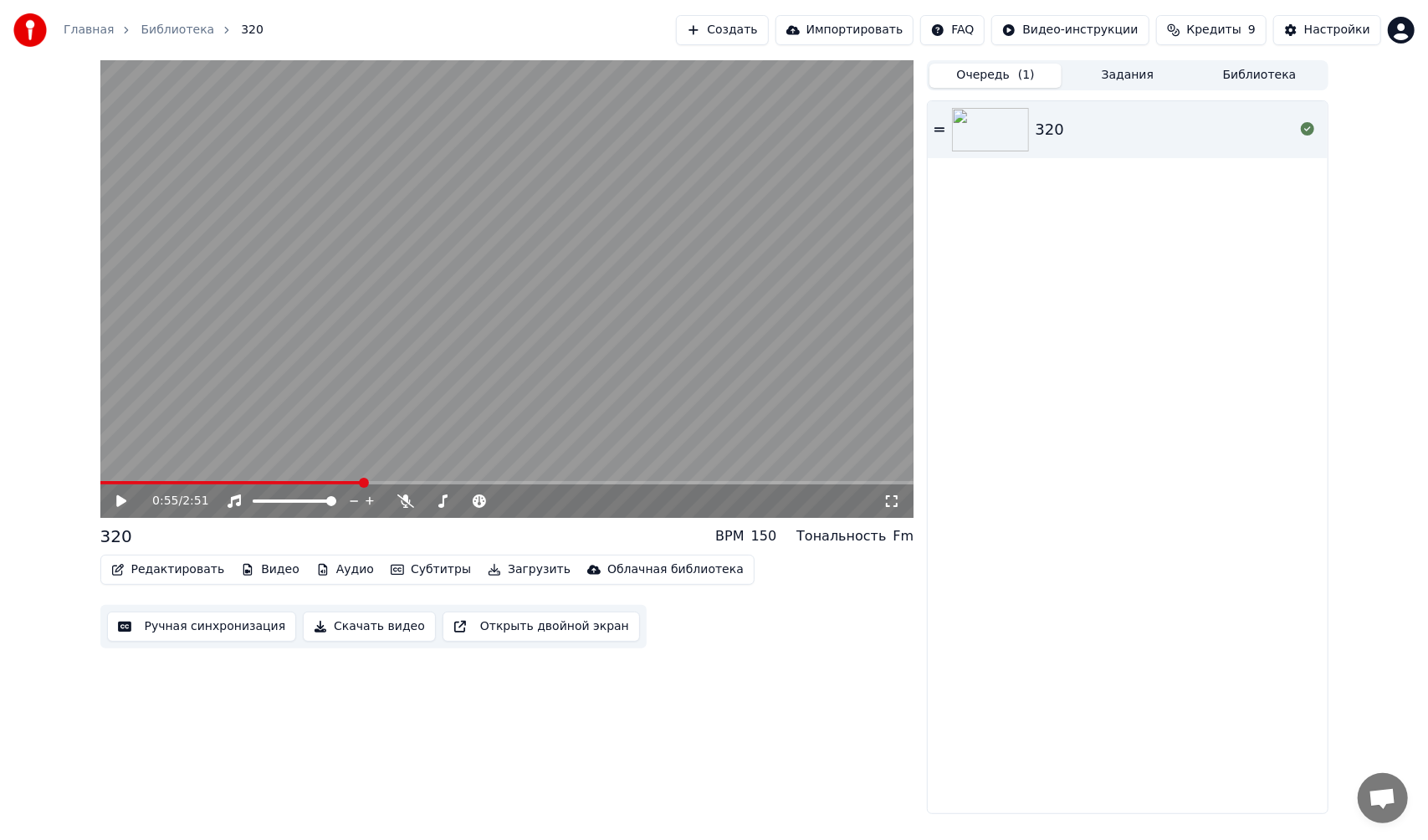
click at [1104, 74] on button "Задания" at bounding box center [1128, 75] width 132 height 24
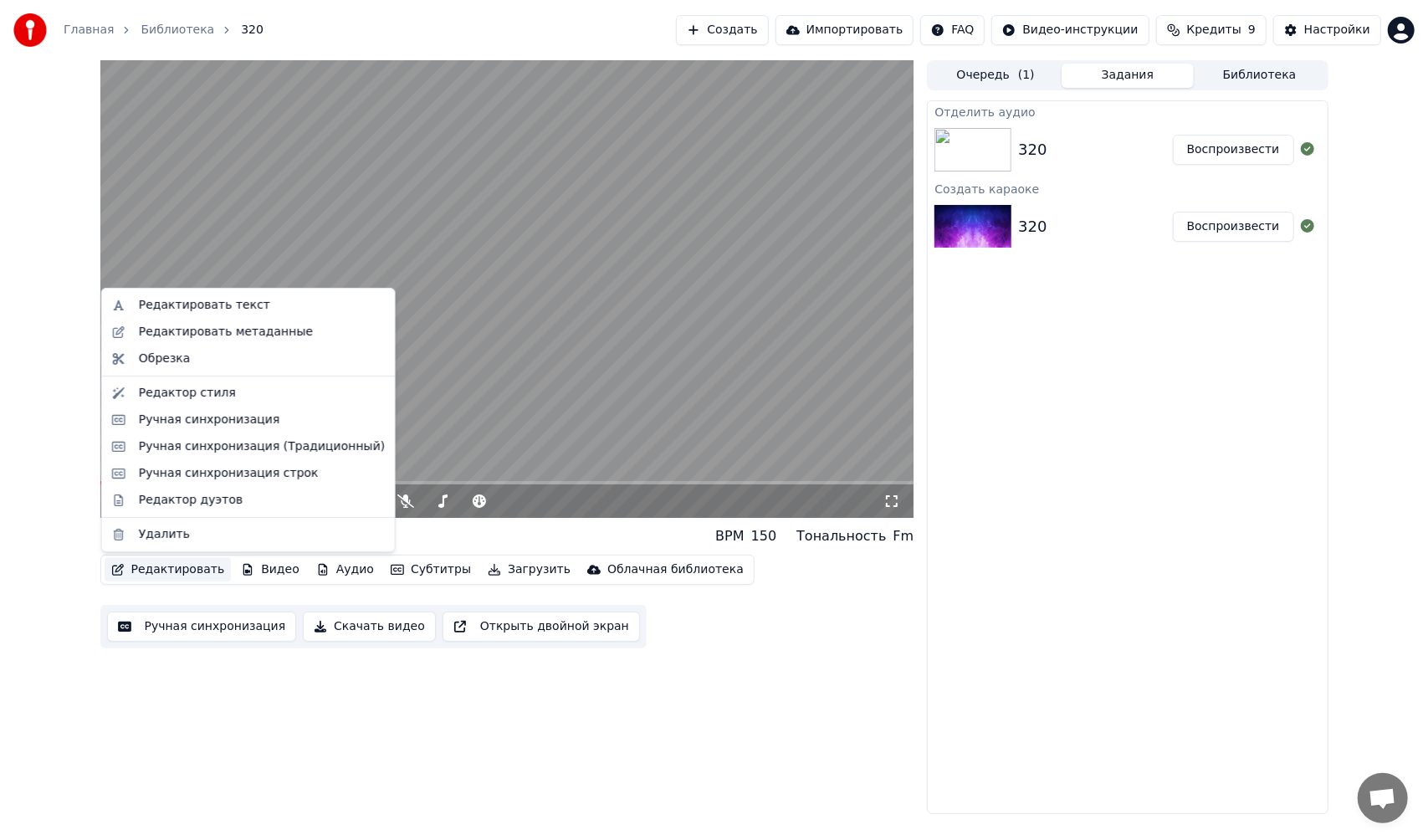
click at [161, 567] on button "Редактировать" at bounding box center [168, 570] width 127 height 24
click at [241, 306] on div "Редактировать текст" at bounding box center [204, 305] width 131 height 17
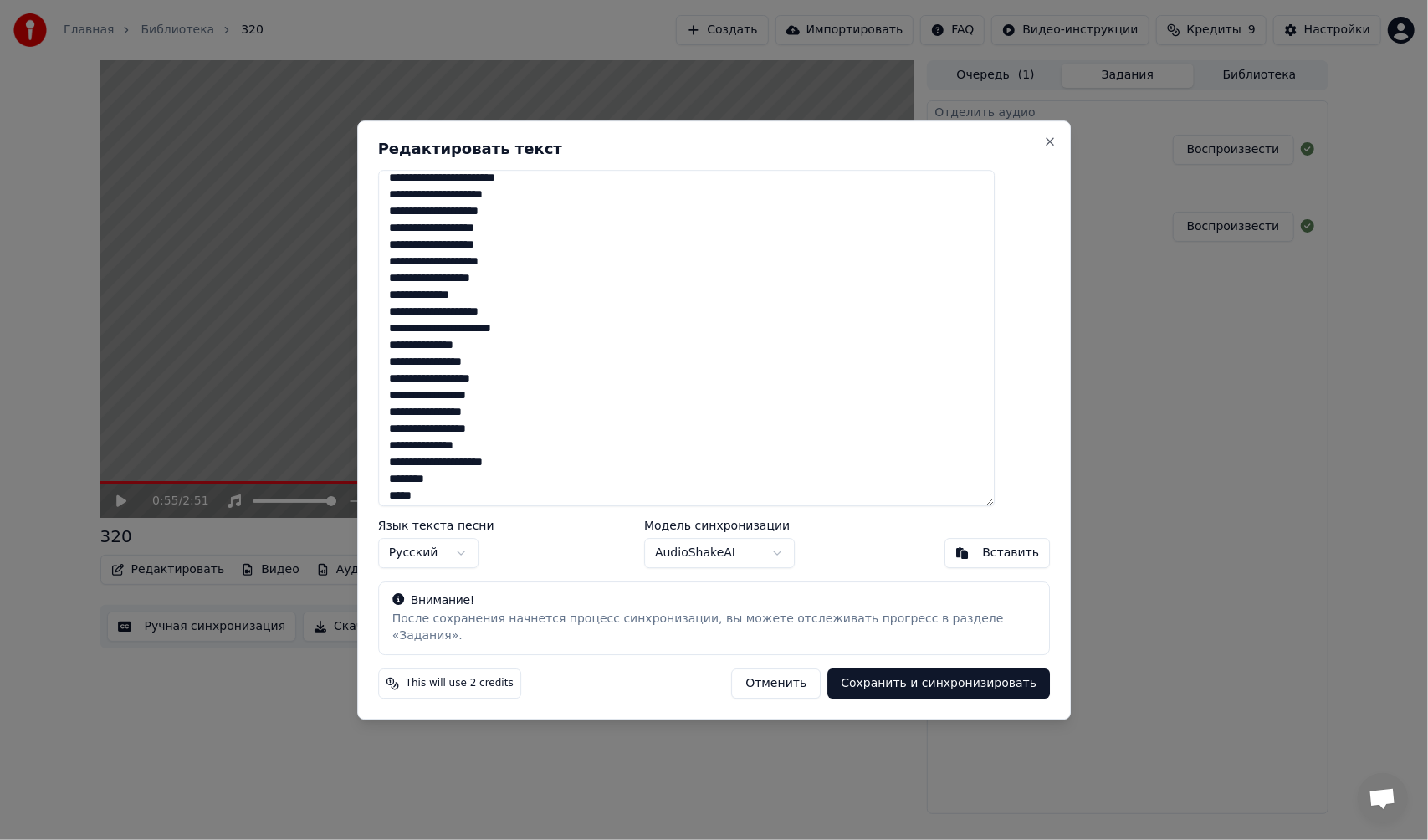
scroll to position [581, 0]
drag, startPoint x: 464, startPoint y: 413, endPoint x: 521, endPoint y: 425, distance: 58.2
click at [521, 425] on textarea at bounding box center [687, 338] width 617 height 336
click at [512, 413] on textarea at bounding box center [687, 338] width 617 height 336
drag, startPoint x: 515, startPoint y: 433, endPoint x: 470, endPoint y: 433, distance: 45.0
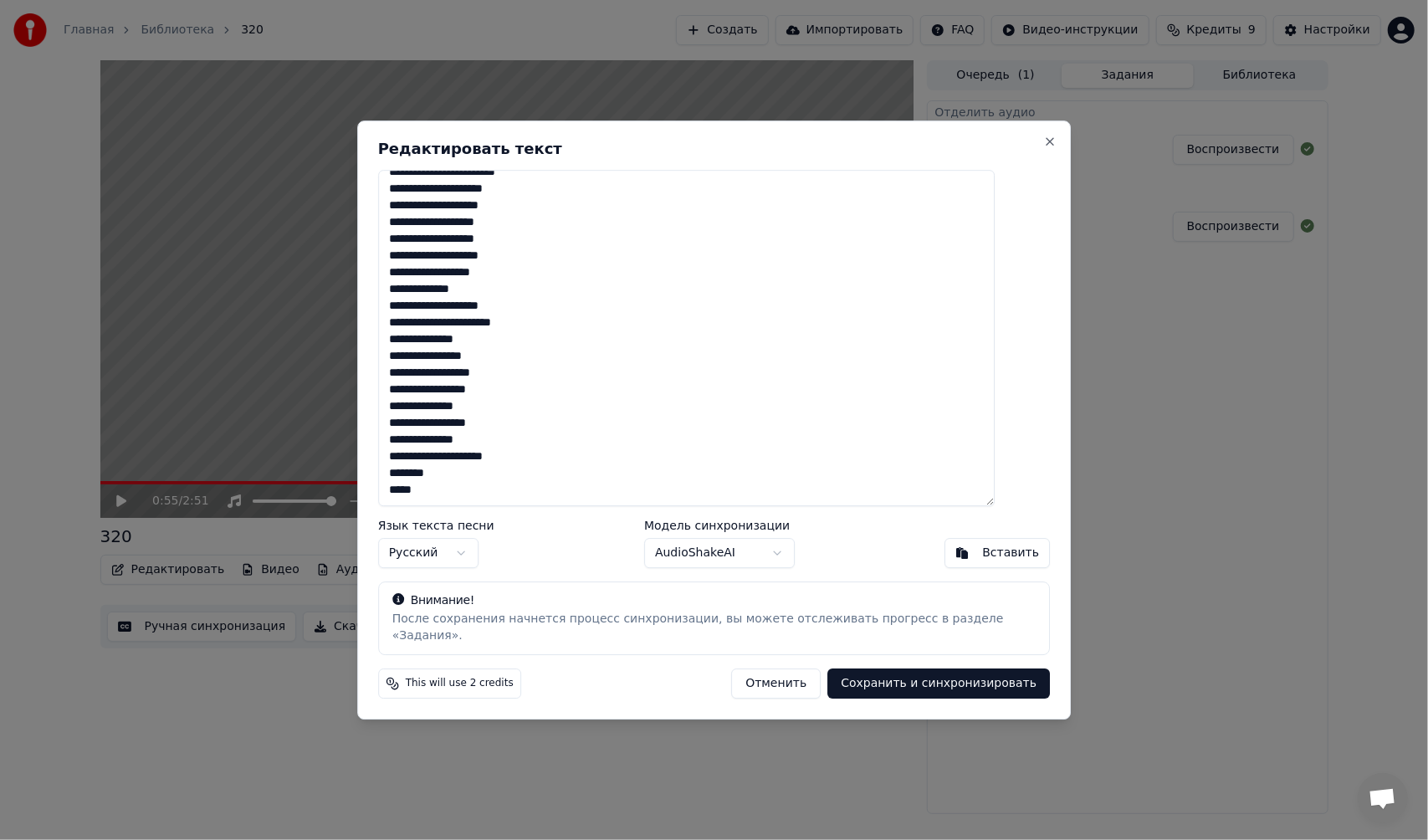
click at [470, 433] on textarea at bounding box center [687, 338] width 617 height 336
click at [432, 433] on textarea at bounding box center [687, 338] width 617 height 336
drag, startPoint x: 467, startPoint y: 431, endPoint x: 490, endPoint y: 431, distance: 23.0
click at [490, 431] on textarea at bounding box center [687, 338] width 617 height 336
click at [502, 432] on textarea at bounding box center [687, 338] width 617 height 336
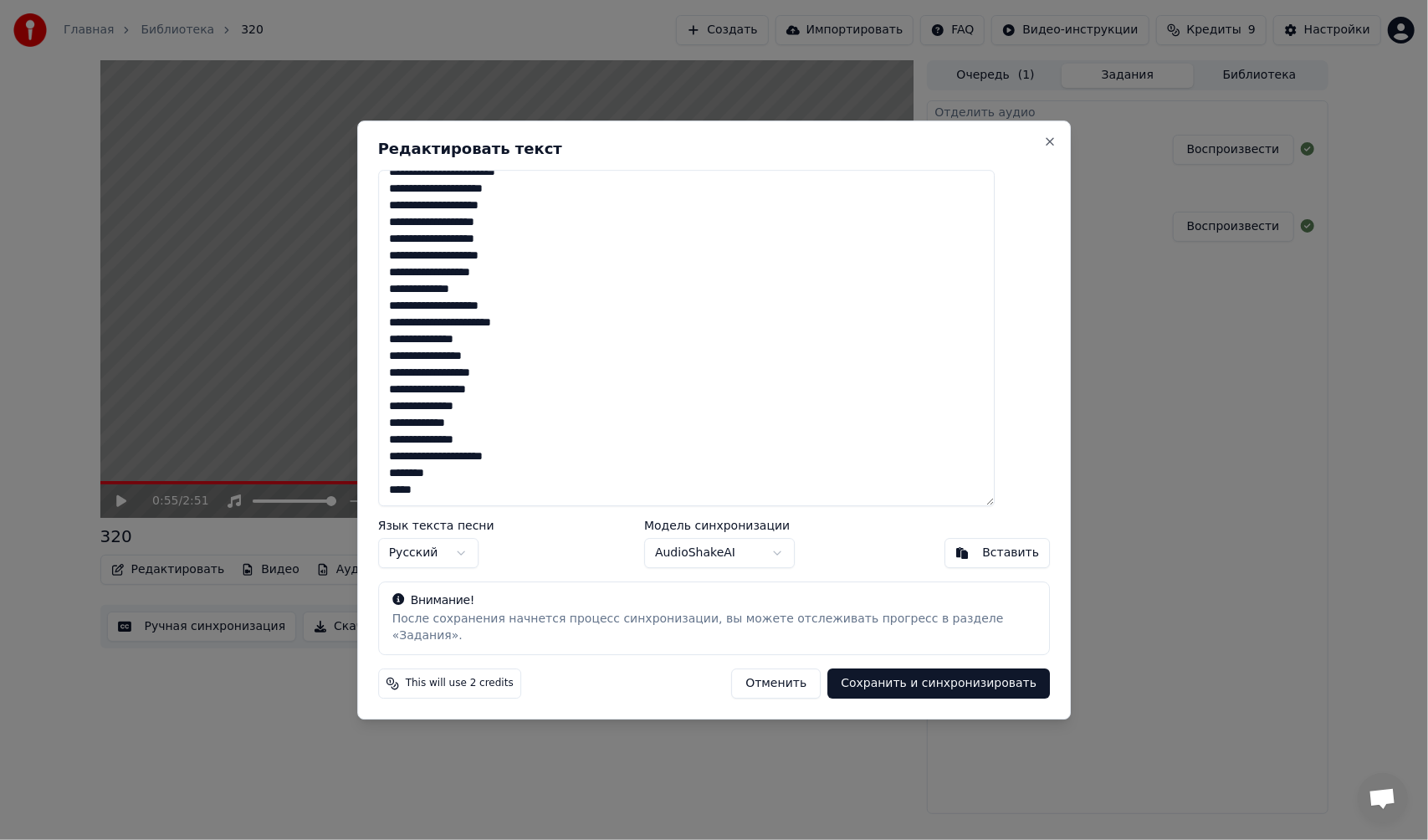
type textarea "**********"
click at [885, 677] on button "Сохранить и синхронизировать" at bounding box center [939, 683] width 222 height 30
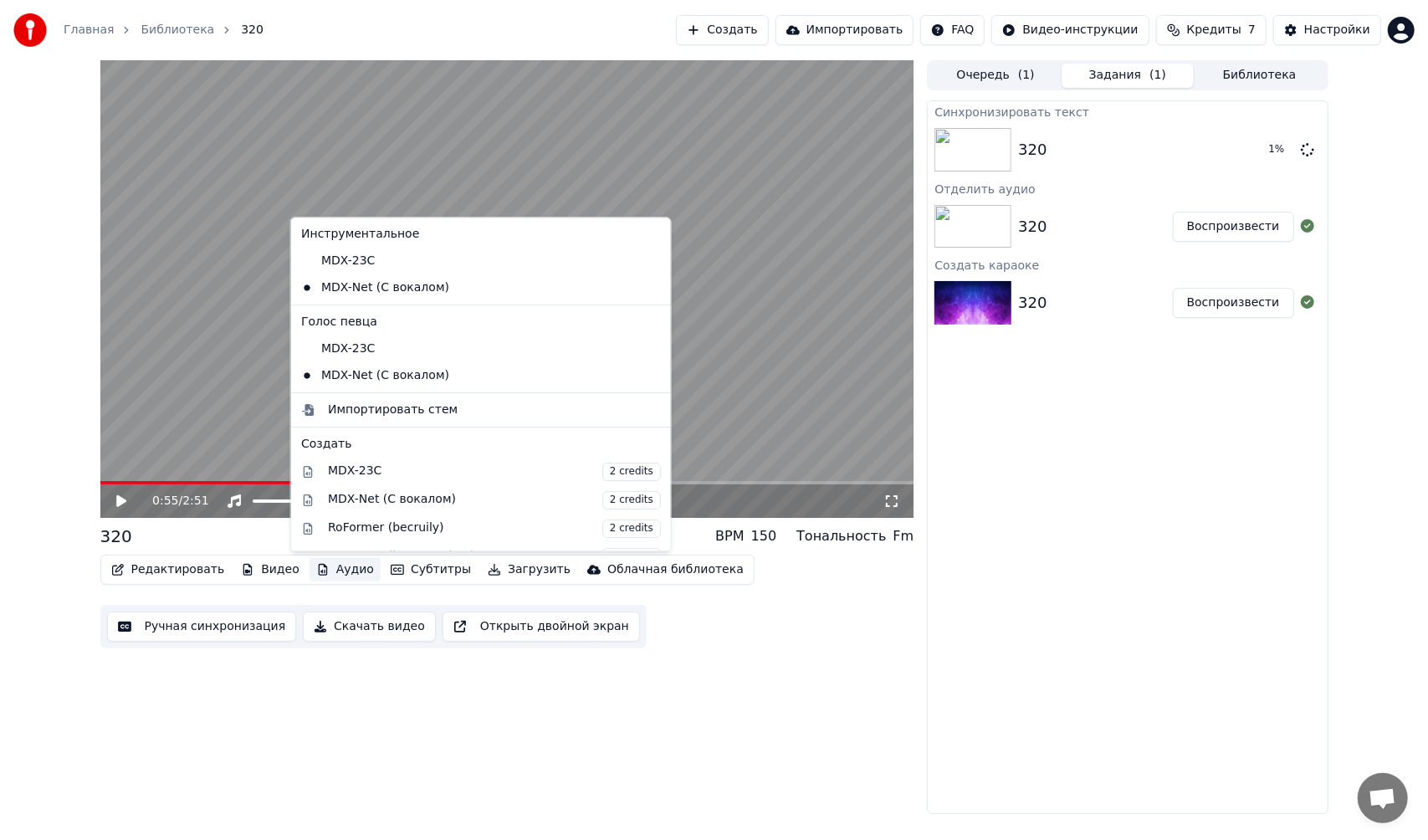
click at [326, 572] on button "Аудио" at bounding box center [344, 570] width 71 height 24
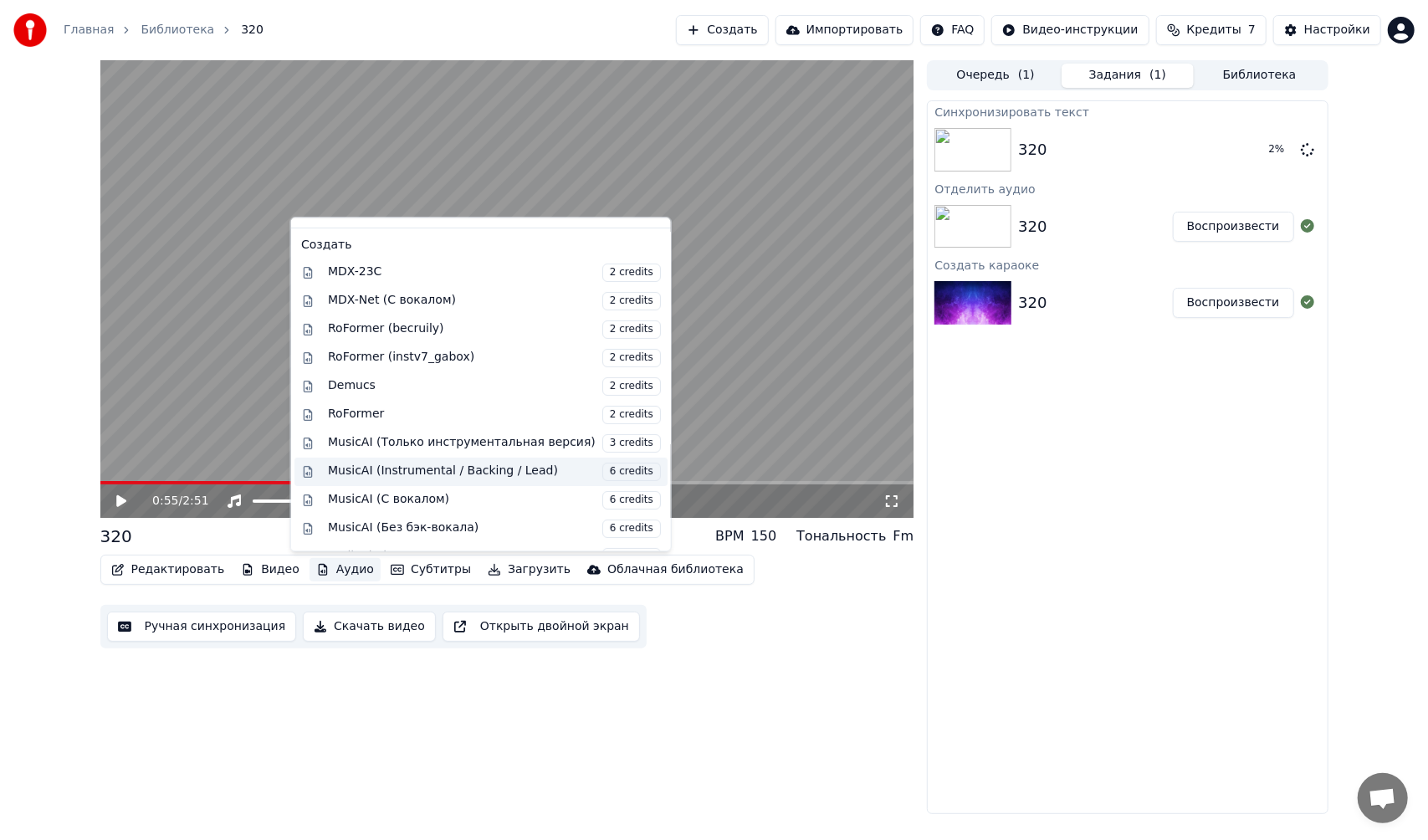
scroll to position [216, 0]
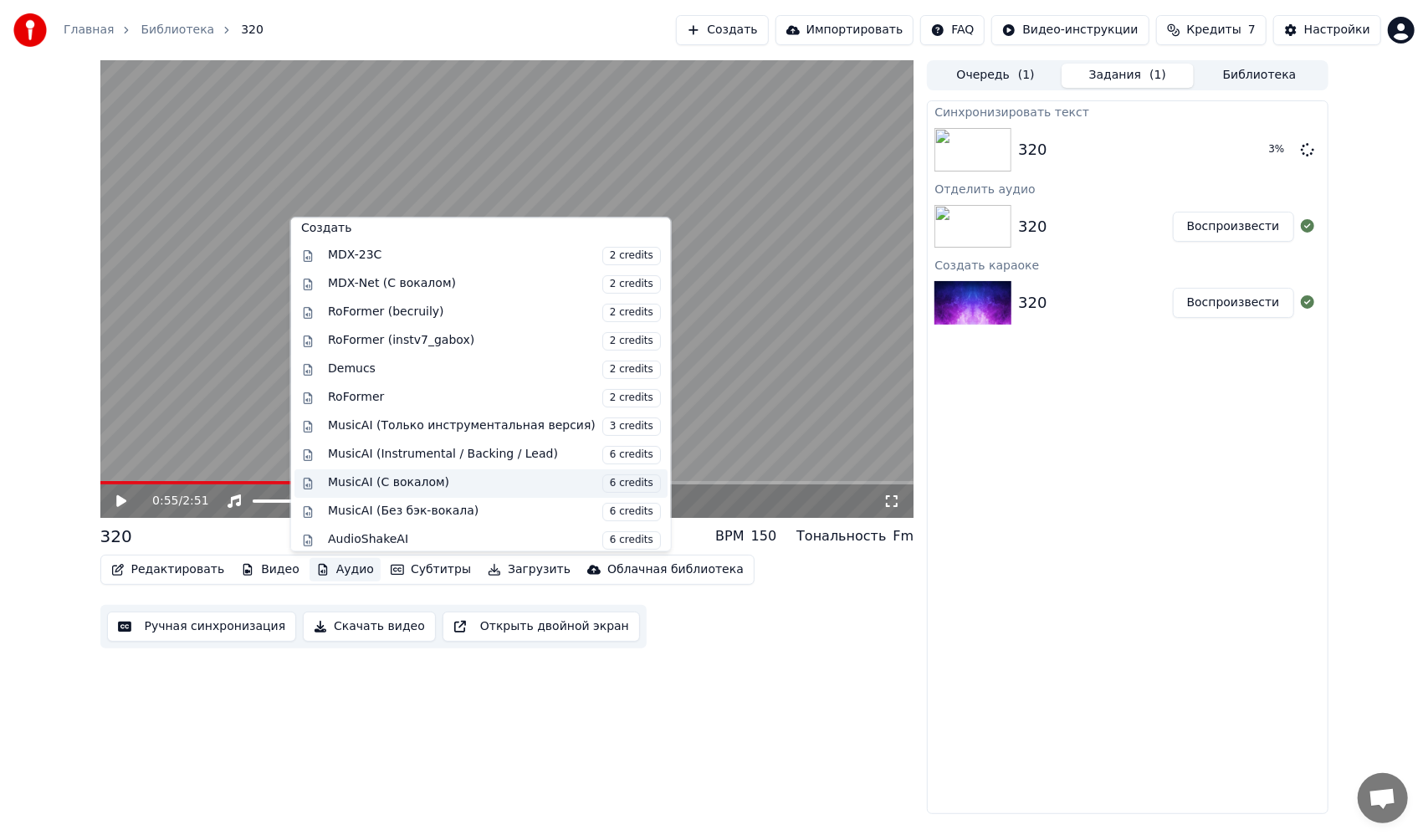
click at [441, 479] on div "MusicAI (С вокалом) 6 credits" at bounding box center [494, 484] width 333 height 18
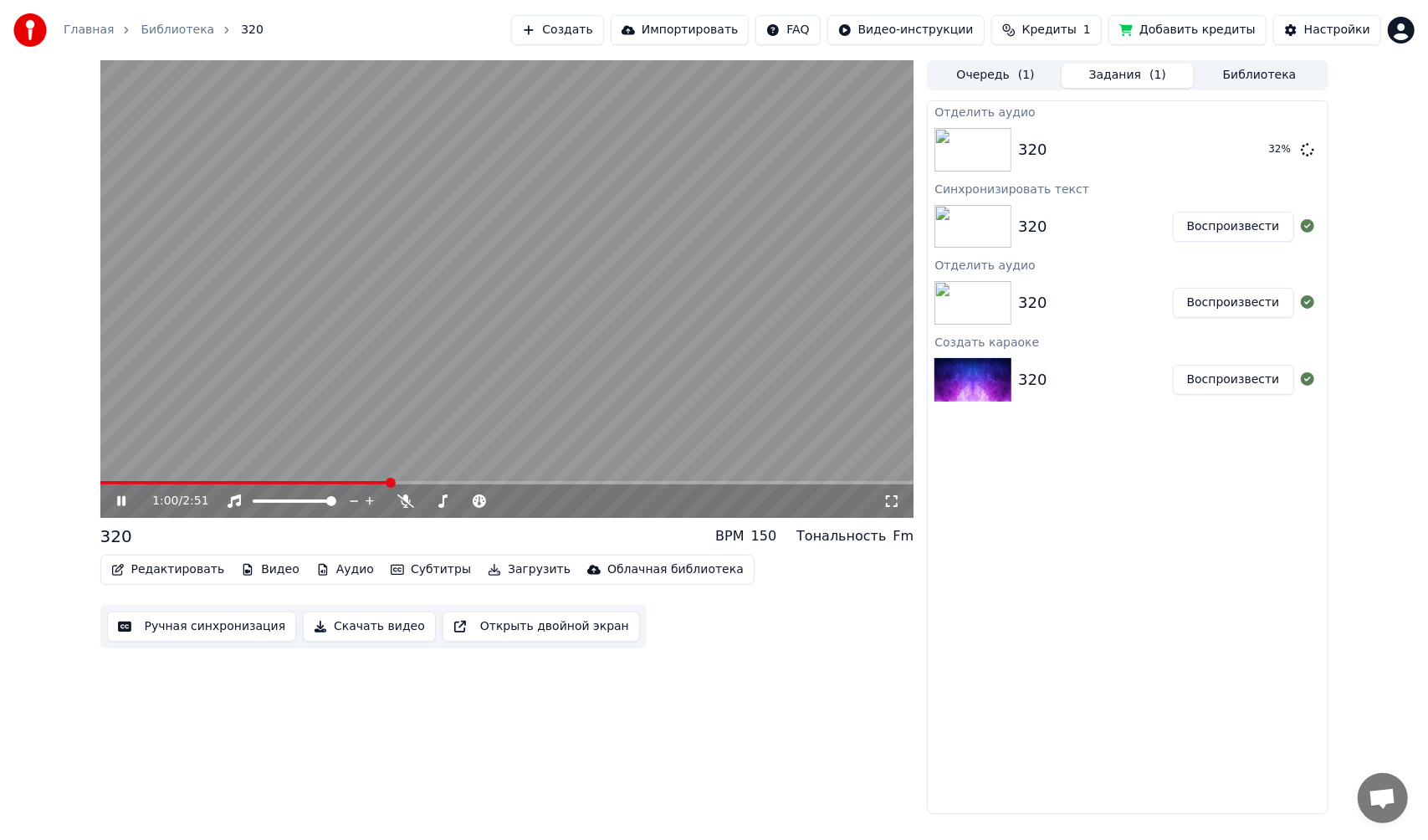
click at [564, 480] on video at bounding box center [507, 289] width 814 height 457
click at [570, 481] on span at bounding box center [507, 483] width 814 height 4
click at [512, 434] on video at bounding box center [507, 289] width 814 height 457
click at [631, 479] on video at bounding box center [507, 289] width 814 height 457
click at [668, 481] on span at bounding box center [507, 483] width 814 height 4
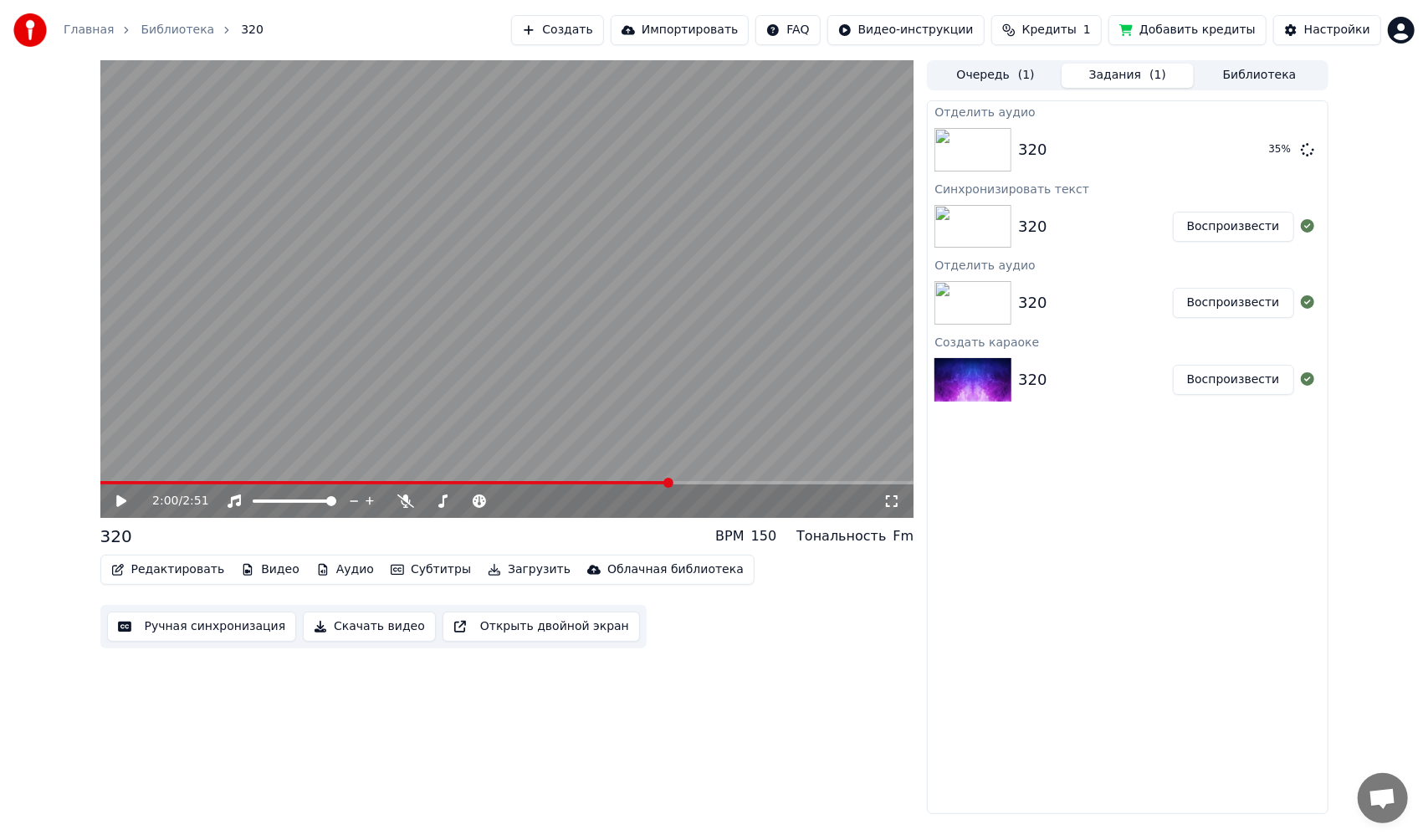
click at [636, 423] on video at bounding box center [507, 289] width 814 height 457
click at [115, 482] on span at bounding box center [445, 483] width 692 height 4
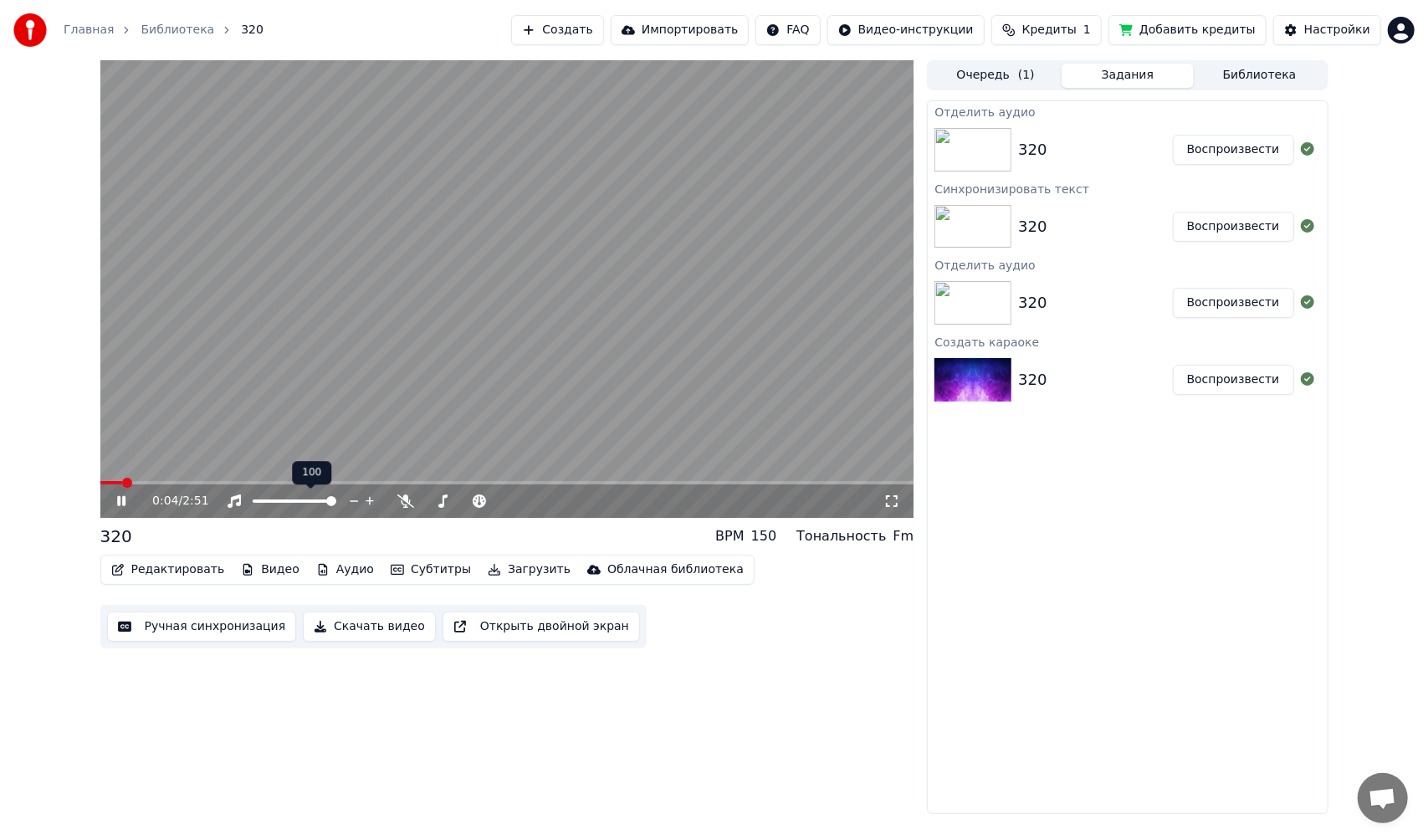
click at [294, 501] on span at bounding box center [294, 501] width 84 height 4
click at [309, 381] on video at bounding box center [507, 289] width 814 height 457
click at [343, 363] on video at bounding box center [507, 289] width 814 height 457
click at [336, 574] on button "Аудио" at bounding box center [344, 570] width 71 height 24
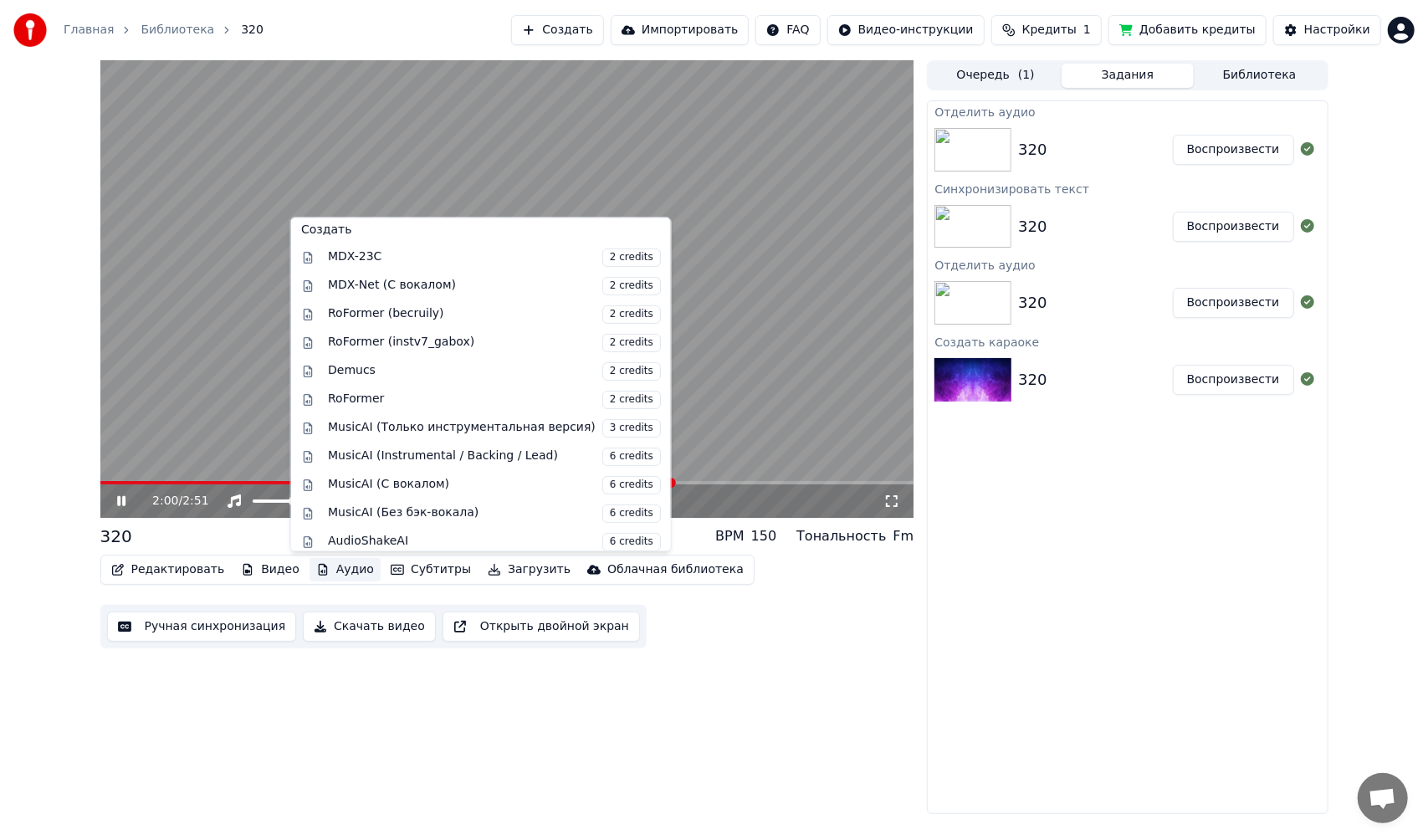
scroll to position [269, 0]
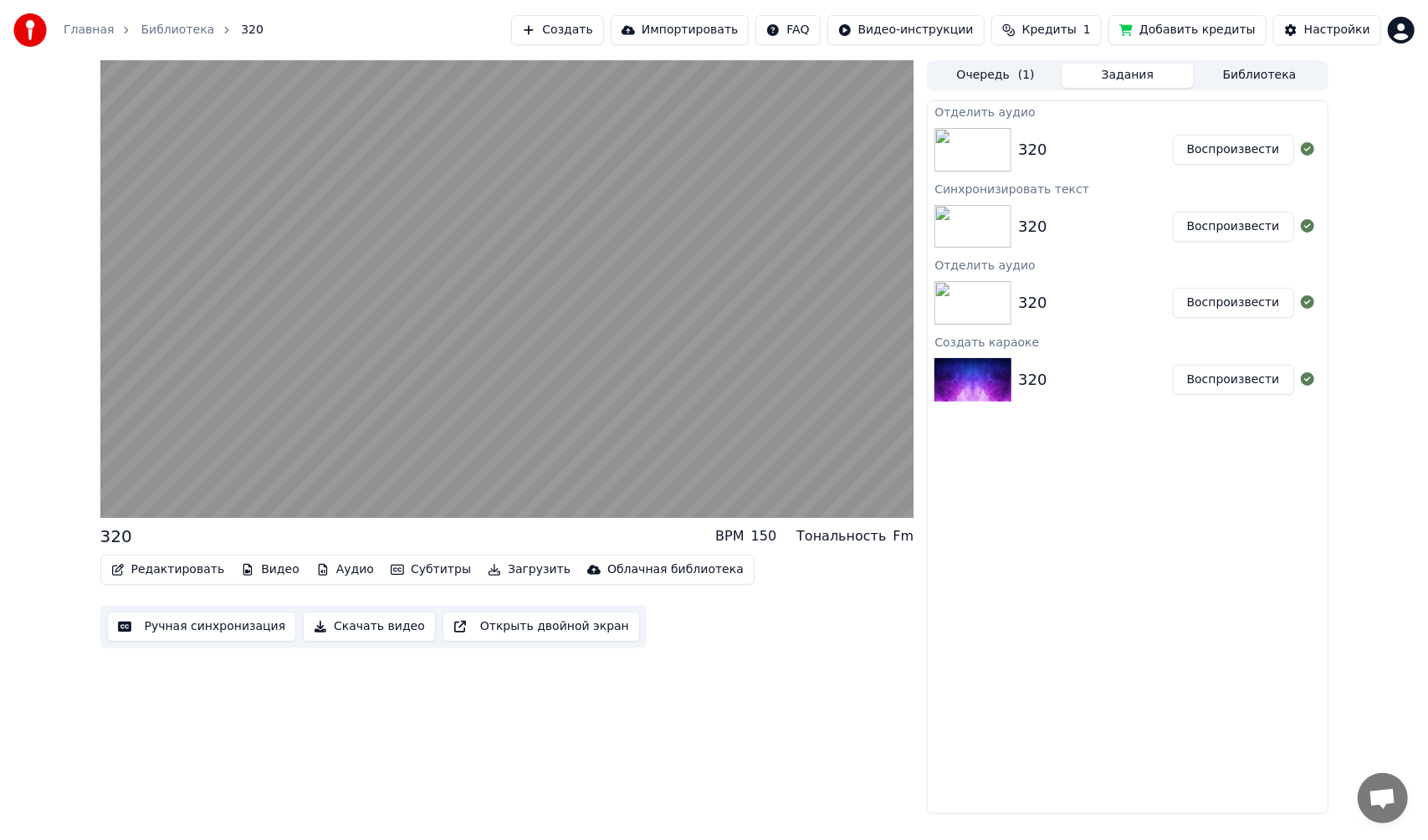
click at [688, 635] on div "Редактировать Видео Аудио Субтитры Загрузить Облачная библиотека Ручная синхрон…" at bounding box center [507, 601] width 814 height 94
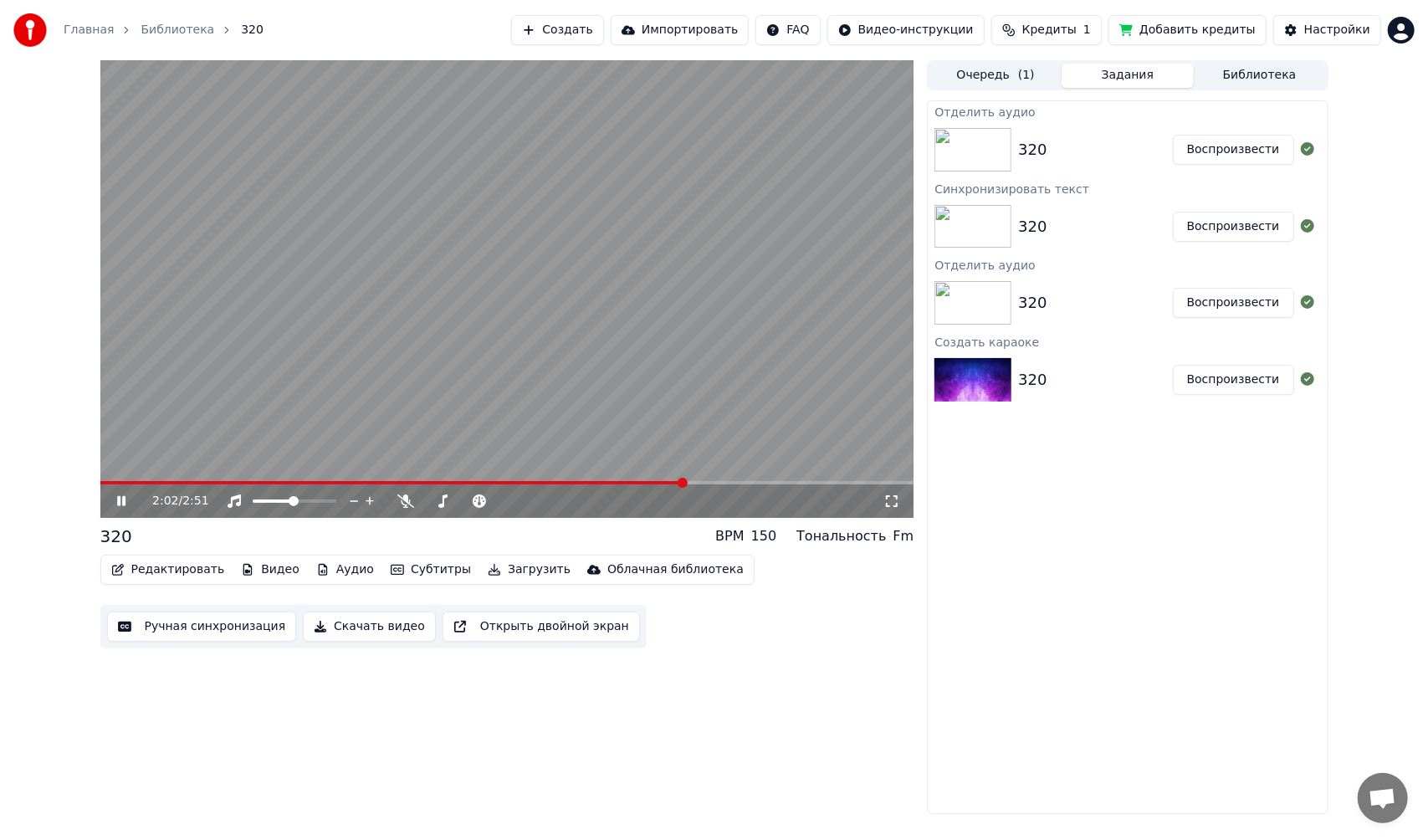
click at [154, 569] on button "Редактировать" at bounding box center [168, 570] width 127 height 24
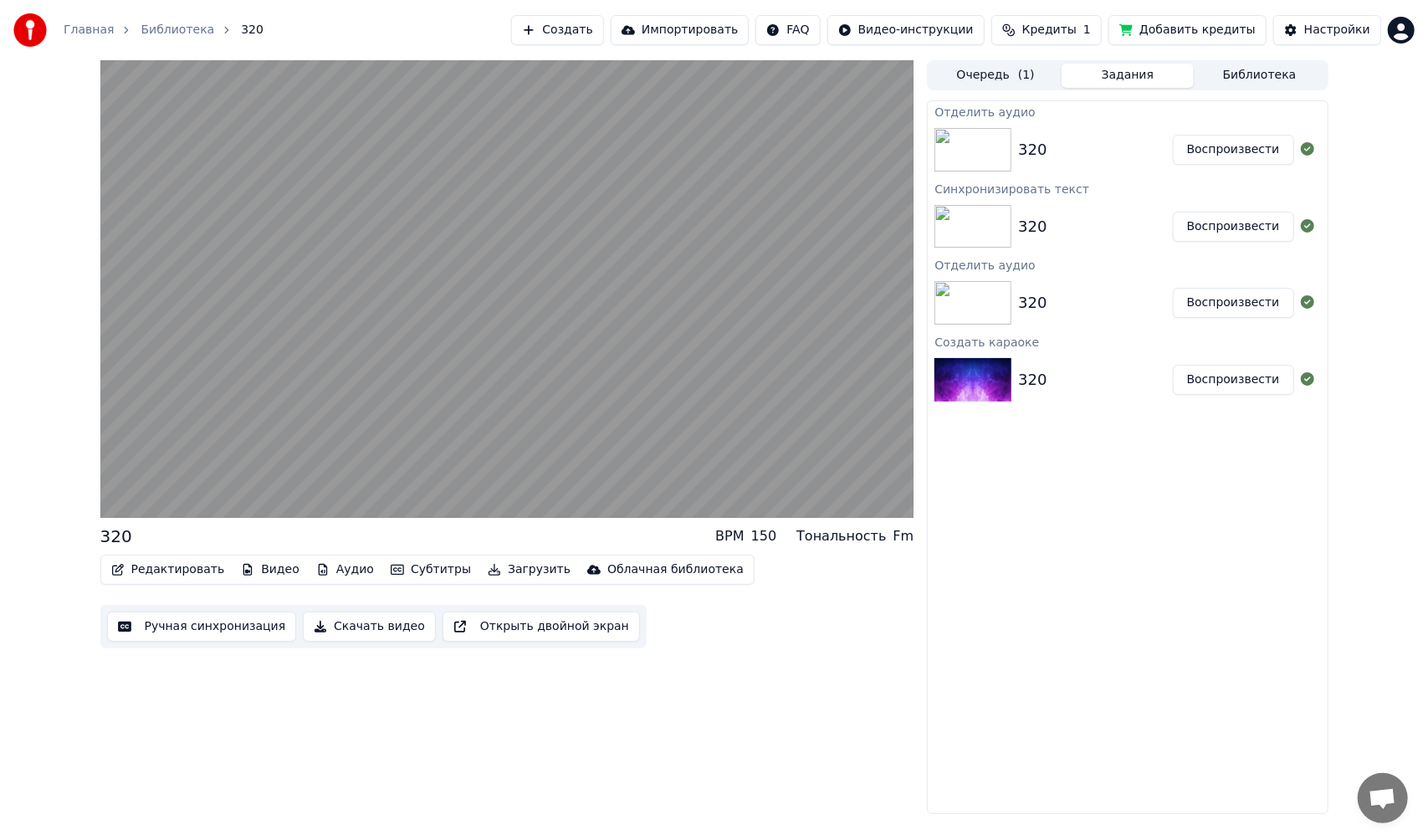
click at [790, 686] on div "320 BPM 150 Тональность Fm Редактировать Видео Аудио Субтитры Загрузить Облачна…" at bounding box center [507, 437] width 814 height 754
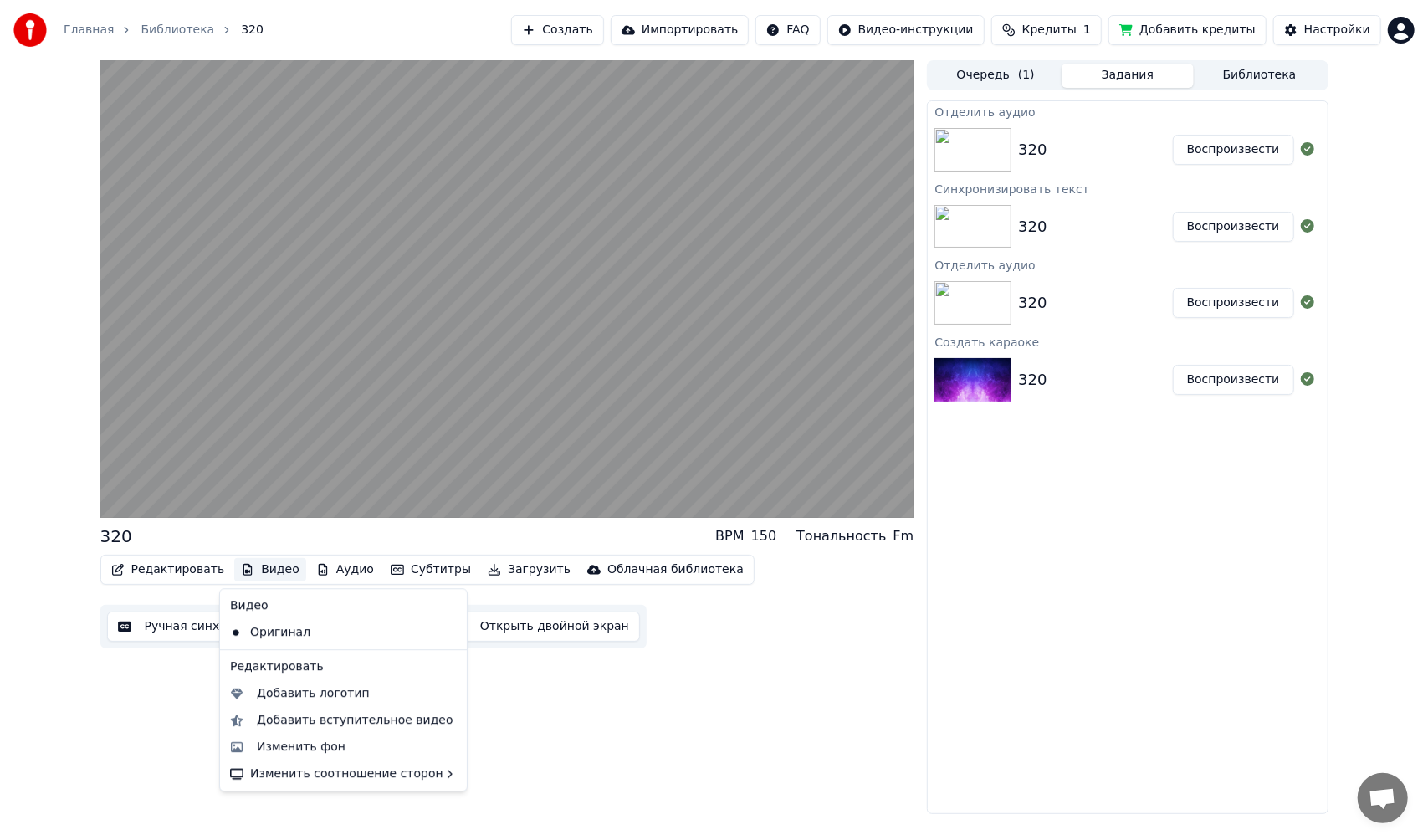
click at [269, 567] on button "Видео" at bounding box center [270, 570] width 72 height 24
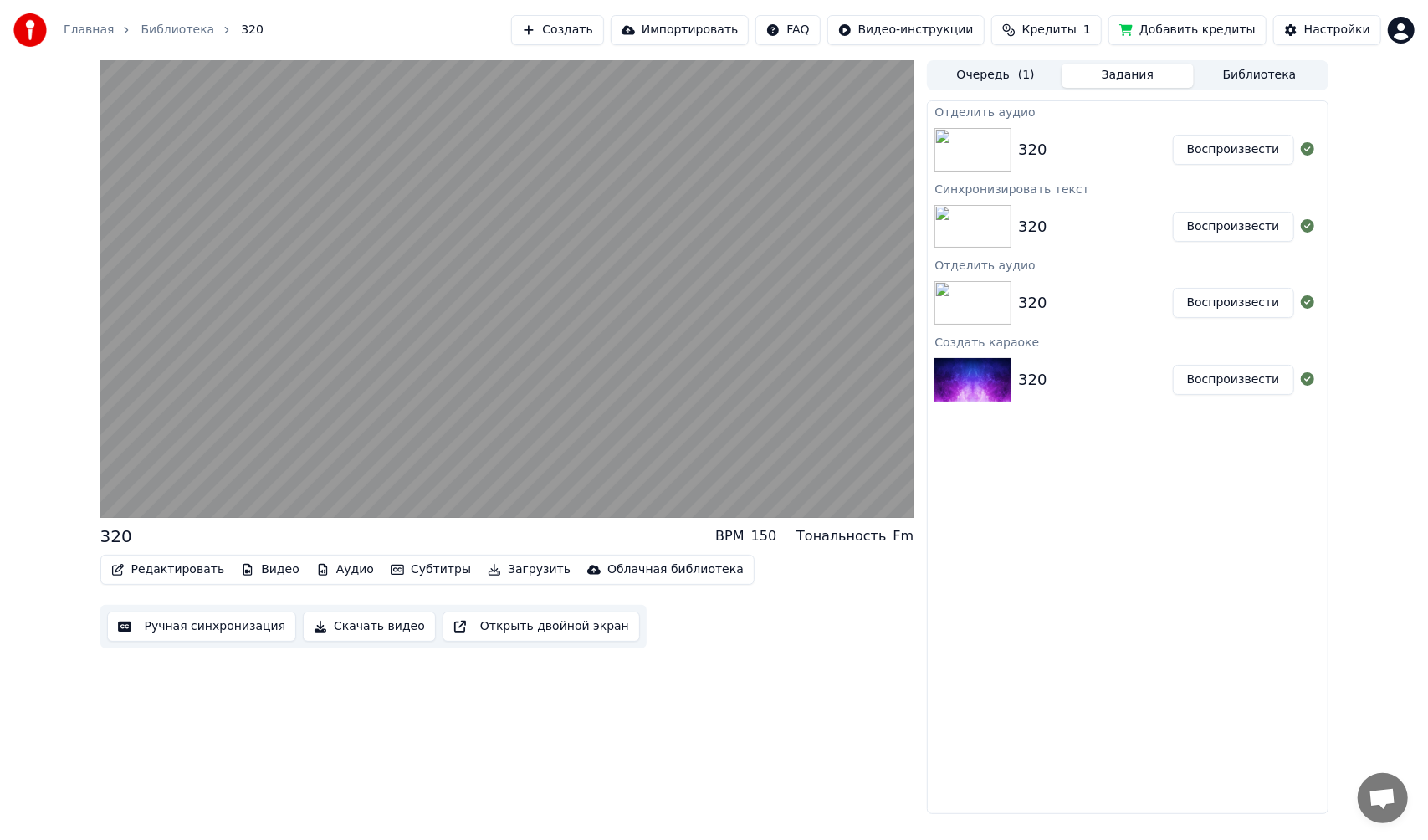
click at [692, 649] on div "320 BPM 150 Тональность Fm Редактировать Видео Аудио Субтитры Загрузить Облачна…" at bounding box center [507, 437] width 814 height 754
click at [481, 570] on button "Загрузить" at bounding box center [529, 570] width 96 height 24
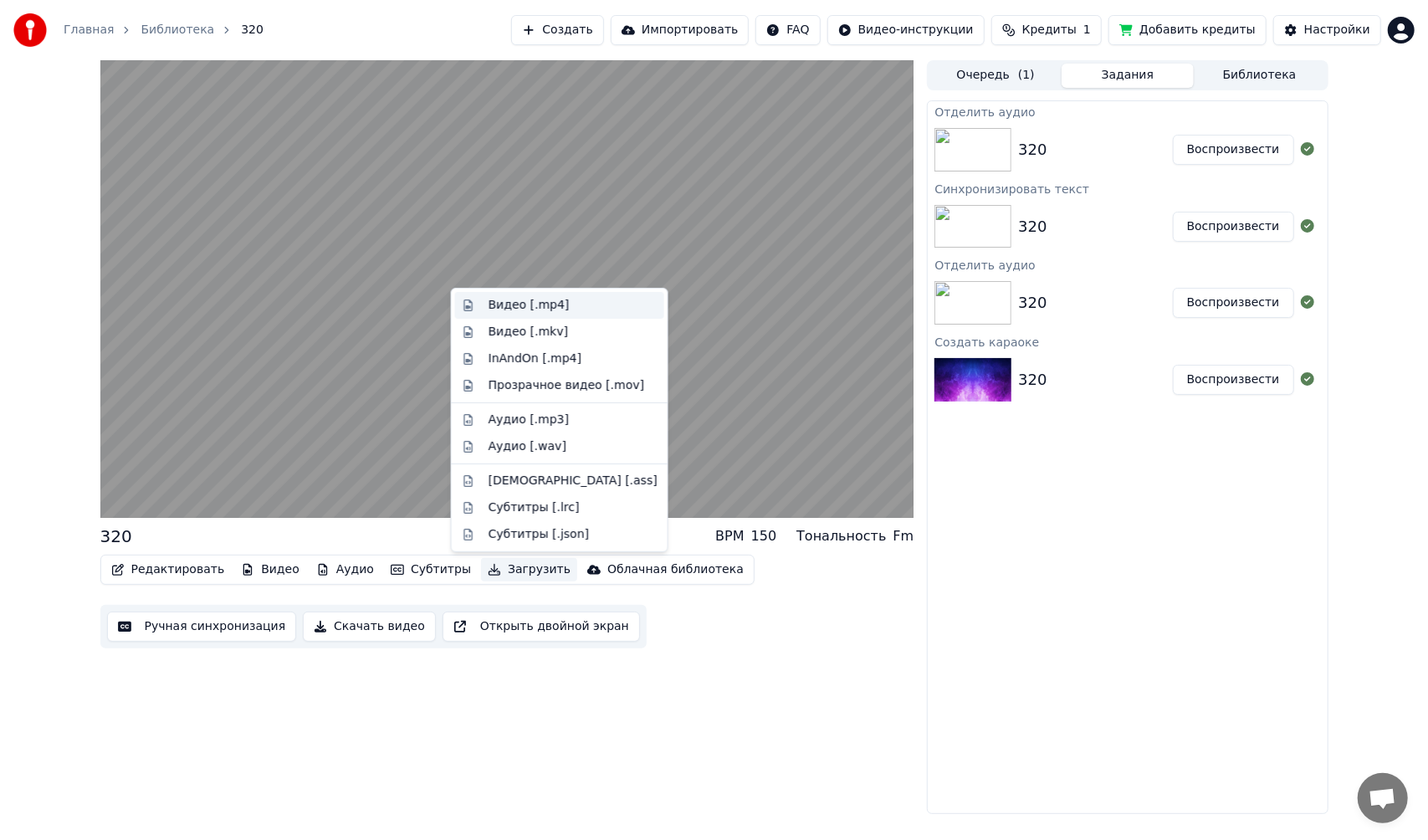
click at [583, 304] on div "Видео [.mp4]" at bounding box center [573, 305] width 169 height 17
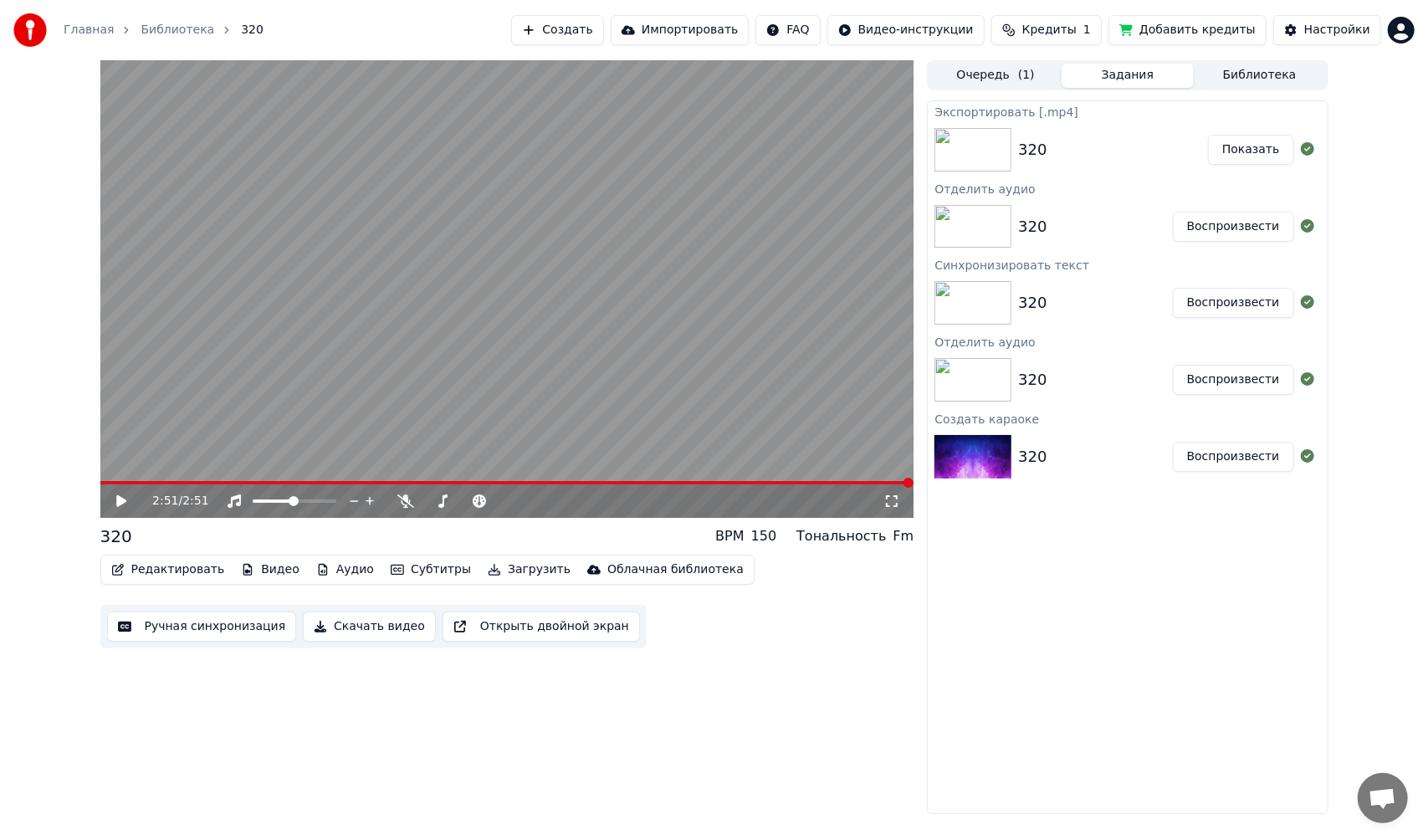
click at [1255, 142] on button "Показать" at bounding box center [1252, 150] width 86 height 30
click at [1195, 25] on button "Добавить кредиты" at bounding box center [1187, 29] width 158 height 30
click at [1092, 39] on button "Кредиты 1" at bounding box center [1047, 29] width 110 height 30
click at [683, 670] on div "2:51 / 2:51 320 BPM 150 Тональность Fm Редактировать Видео Аудио Субтитры Загру…" at bounding box center [507, 437] width 814 height 754
click at [603, 33] on button "Создать" at bounding box center [557, 29] width 92 height 30
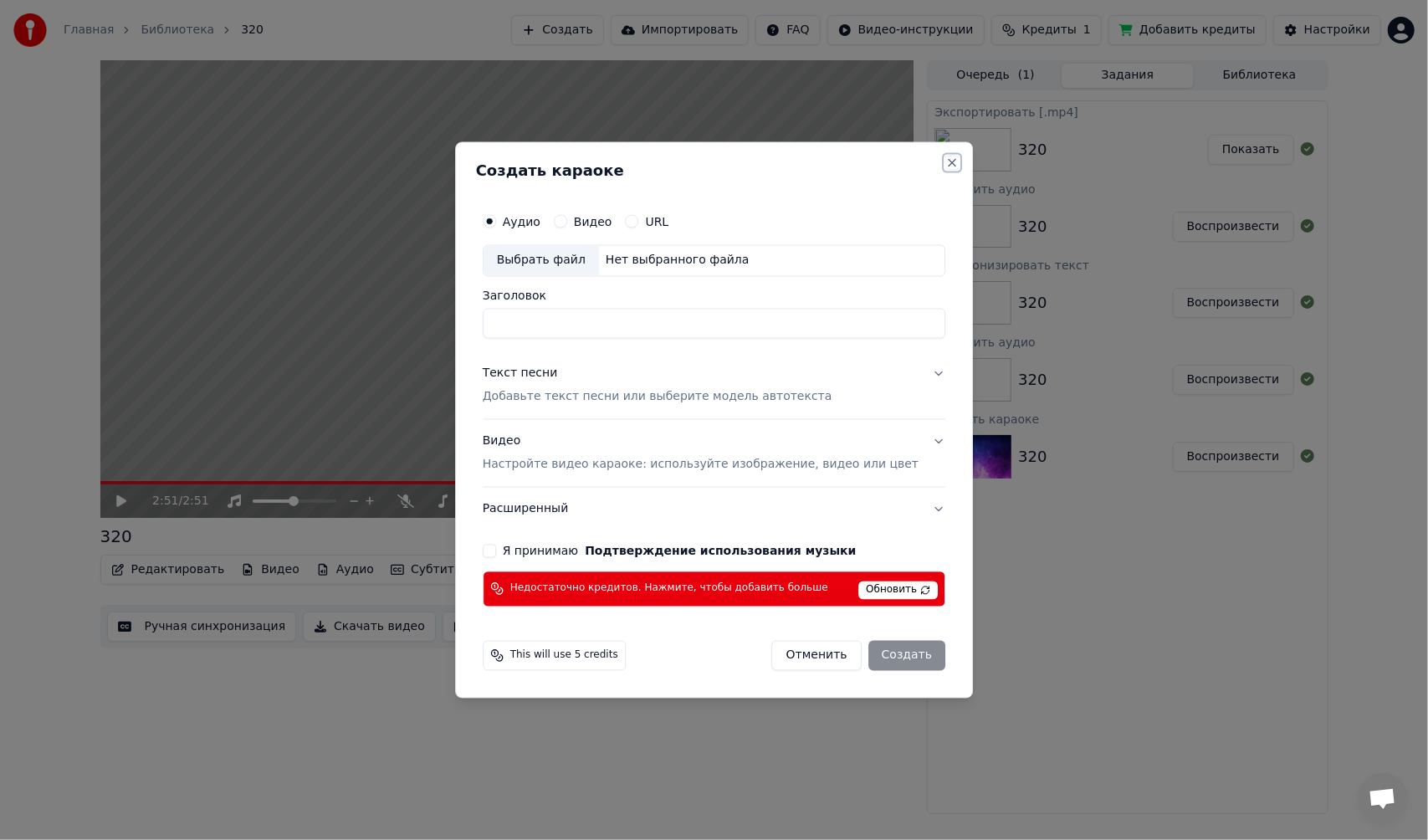
click at [946, 161] on button "Close" at bounding box center [952, 162] width 14 height 14
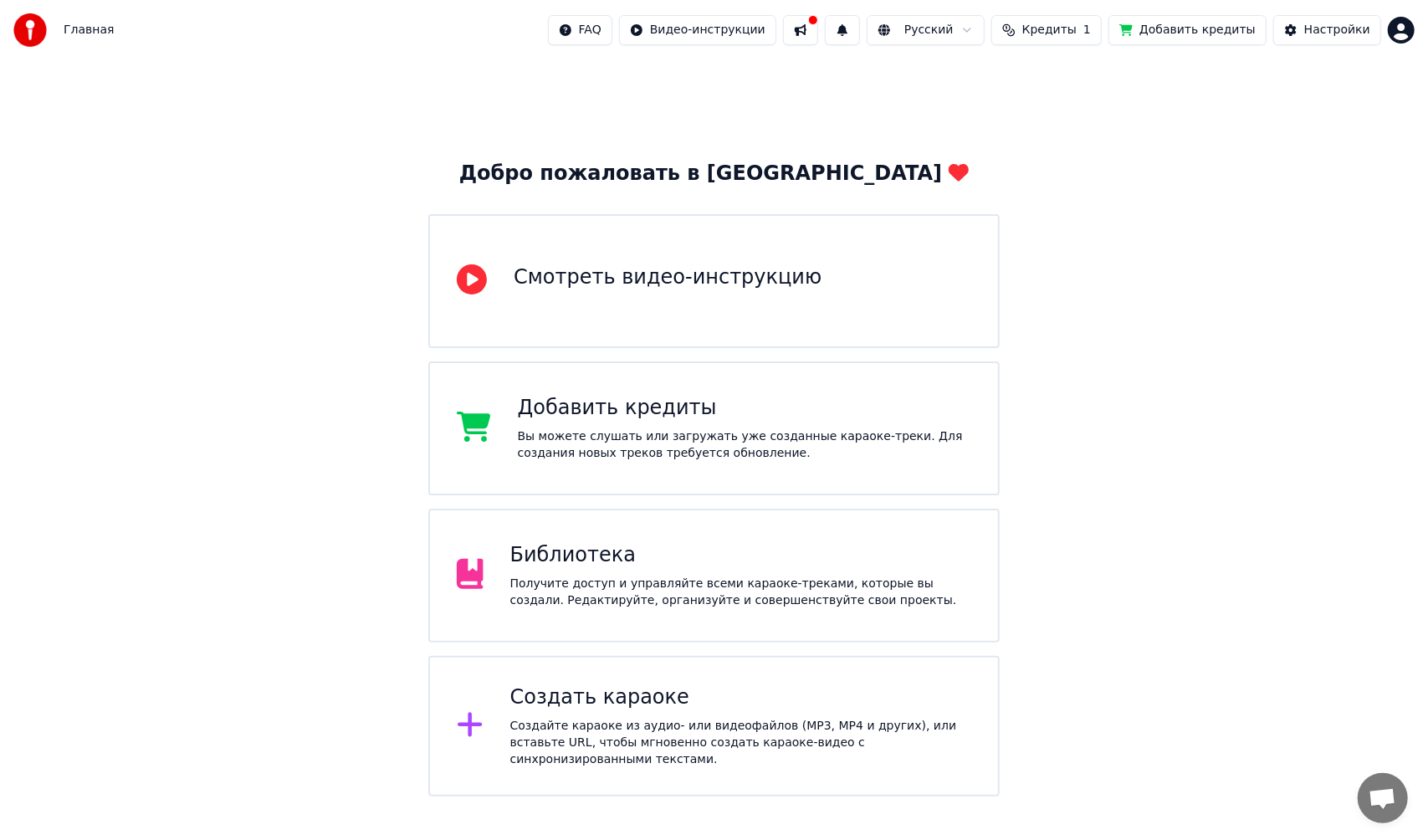
click at [1407, 33] on html "Главная FAQ Видео-инструкции Русский Кредиты 1 Добавить кредиты Настройки Добро…" at bounding box center [714, 398] width 1428 height 796
click at [1311, 180] on div "Выйти" at bounding box center [1328, 193] width 193 height 27
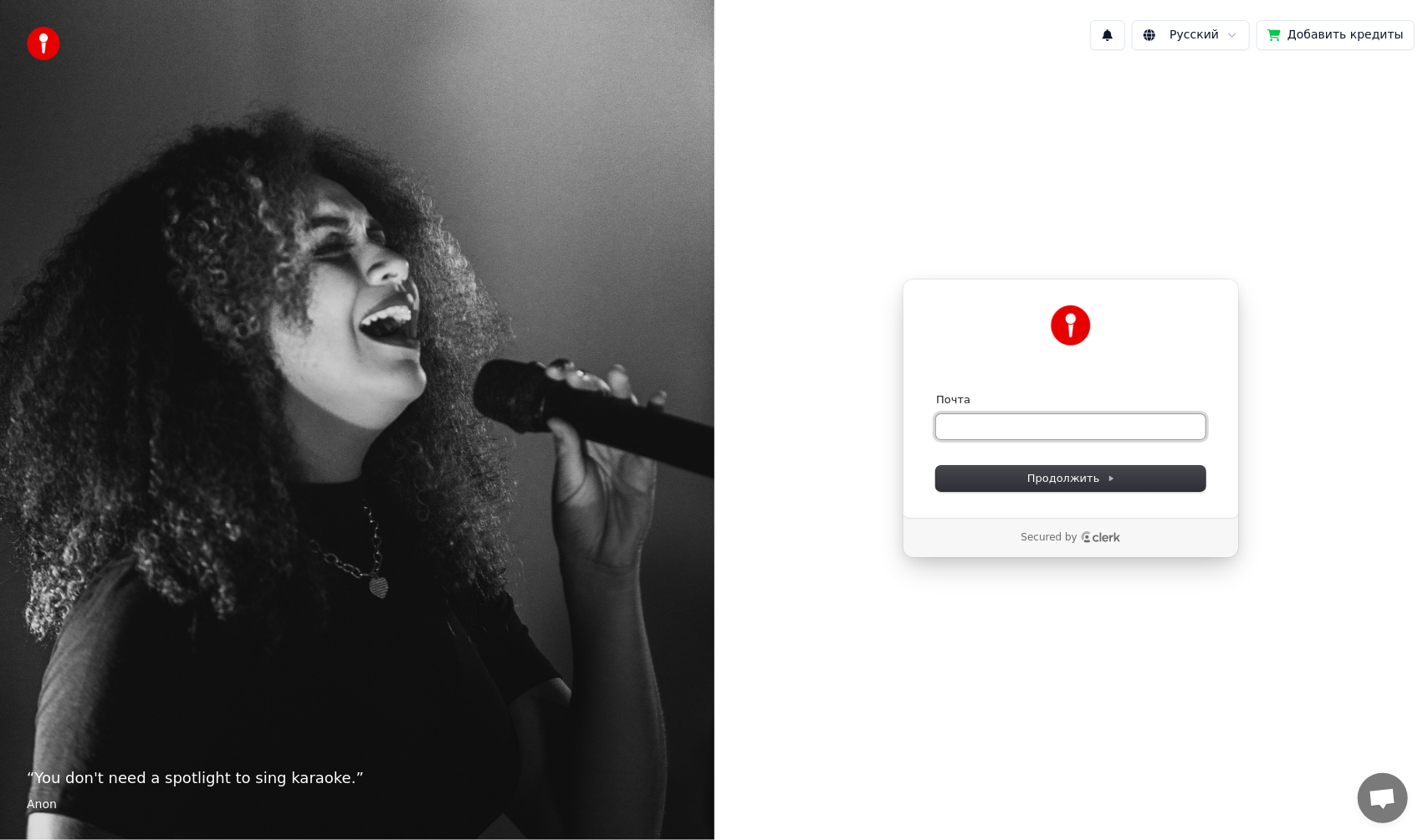
click at [996, 423] on input "Почта" at bounding box center [1070, 426] width 269 height 25
click at [988, 430] on input "Почта" at bounding box center [1070, 426] width 269 height 25
paste input "**********"
click at [1061, 480] on span "Продолжить" at bounding box center [1072, 478] width 88 height 15
type input "**********"
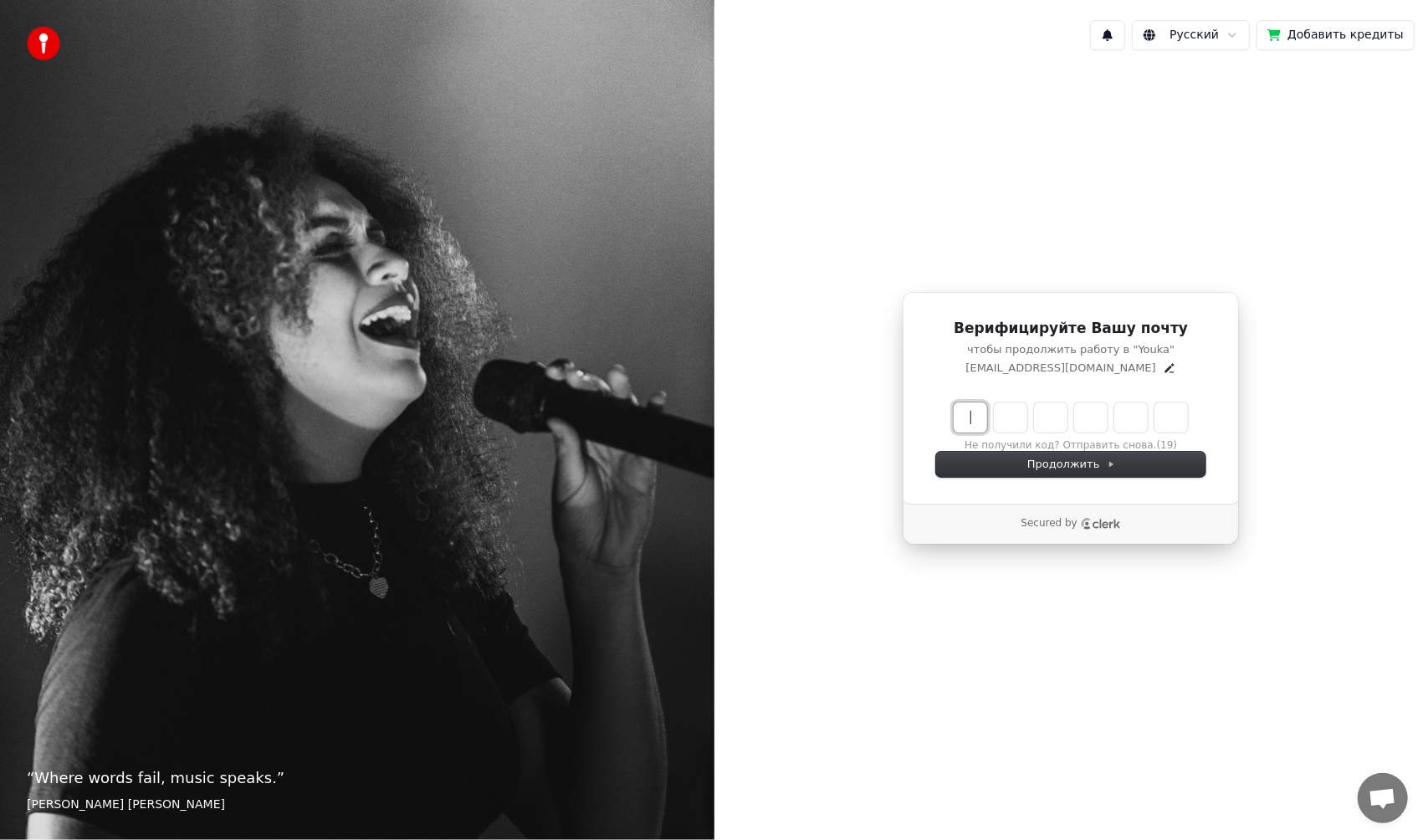
click at [974, 419] on input "Enter verification code" at bounding box center [1088, 417] width 268 height 30
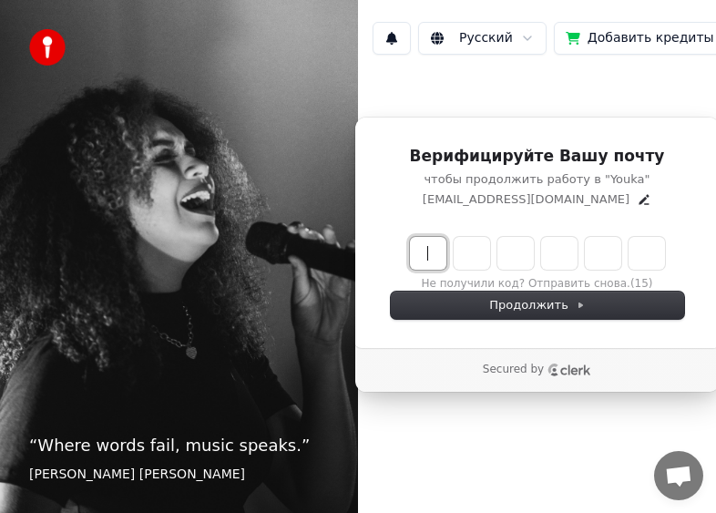
type input "*"
type input "******"
